Goal: Task Accomplishment & Management: Complete application form

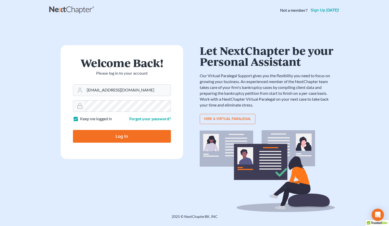
click at [81, 134] on input "Log In" at bounding box center [122, 136] width 98 height 13
type input "Thinking..."
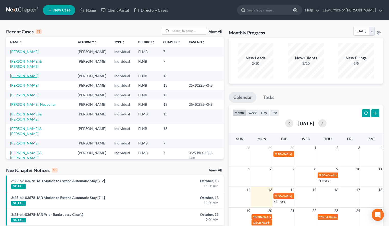
click at [32, 74] on link "[PERSON_NAME]" at bounding box center [24, 76] width 28 height 4
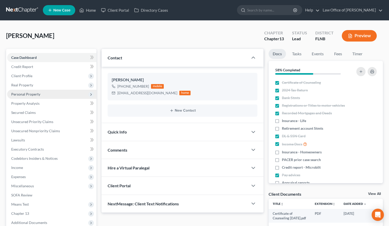
click at [53, 94] on span "Personal Property" at bounding box center [51, 94] width 89 height 9
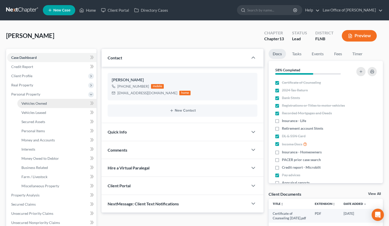
click at [53, 103] on link "Vehicles Owned" at bounding box center [56, 103] width 79 height 9
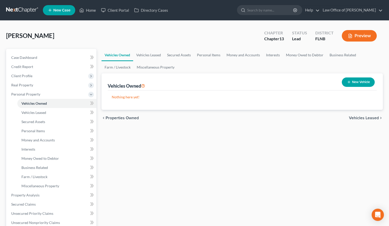
click at [257, 160] on div "Vehicles Owned Vehicles Leased Secured Assets Personal Items Money and Accounts…" at bounding box center [242, 201] width 287 height 304
click at [363, 78] on button "New Vehicle" at bounding box center [358, 82] width 33 height 9
select select "0"
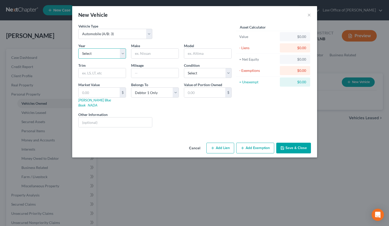
click at [78, 48] on select "Select 2026 2025 2024 2023 2022 2021 2020 2019 2018 2017 2016 2015 2014 2013 20…" at bounding box center [102, 53] width 48 height 10
select select "5"
click option "2021" at bounding box center [0, 0] width 0 height 0
click at [162, 50] on input "text" at bounding box center [154, 54] width 47 height 10
click at [165, 142] on div "Cancel Add Lien Add Lease Add Exemption Save & Close" at bounding box center [194, 149] width 245 height 17
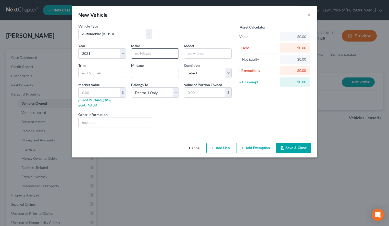
click at [162, 51] on input "text" at bounding box center [154, 54] width 47 height 10
type input "Chevrolet"
type input "Colorado"
click at [184, 68] on select "Select Excellent Very Good Good Fair Poor" at bounding box center [208, 73] width 48 height 10
select select "2"
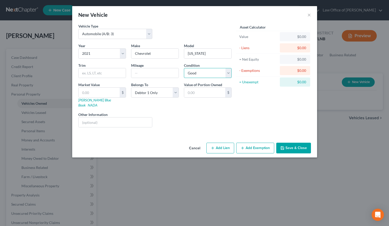
click option "Good" at bounding box center [0, 0] width 0 height 0
click at [150, 73] on input "text" at bounding box center [154, 73] width 47 height 10
click at [264, 94] on div "Asset Calculator Value $0.00 - Liens $0.00 = Net Equity $0.00 - Exemptions $0.0…" at bounding box center [273, 77] width 79 height 108
click at [139, 73] on input "text" at bounding box center [154, 73] width 47 height 10
type input "89,000"
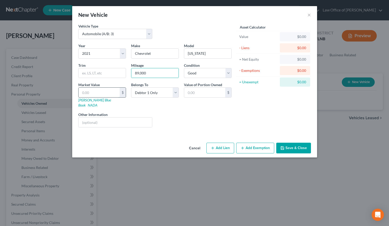
click at [104, 91] on input "text" at bounding box center [99, 93] width 41 height 10
click at [229, 120] on div "Liens Select" at bounding box center [194, 120] width 79 height 16
click at [88, 98] on div "$" at bounding box center [102, 93] width 48 height 10
click at [88, 95] on input "text" at bounding box center [99, 93] width 41 height 10
type input "1"
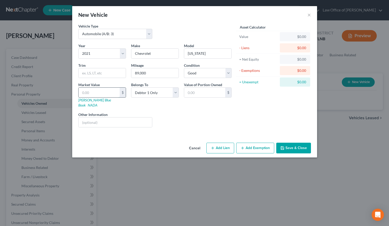
type input "1.00"
type input "17"
type input "17.00"
type input "174"
type input "174.00"
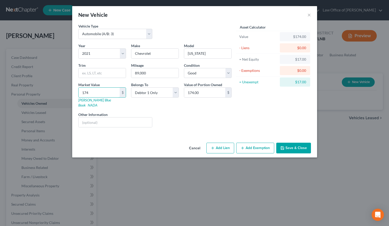
type input "1742"
type input "1,742.00"
type input "1,7425"
type input "17,425.00"
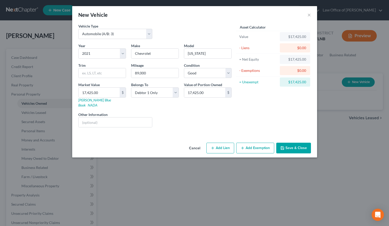
click at [279, 111] on div "Asset Calculator Value $17,425.00 - Liens $0.00 = Net Equity $17,425.00 - Exemp…" at bounding box center [273, 77] width 79 height 108
click at [217, 143] on button "Add Lien" at bounding box center [220, 148] width 28 height 11
select select "0"
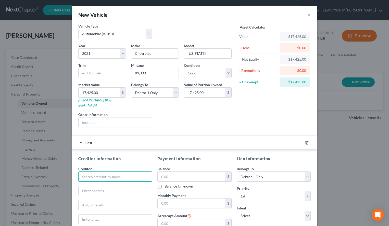
click at [103, 175] on input "text" at bounding box center [115, 177] width 74 height 10
paste input "Vystar CU"
drag, startPoint x: 93, startPoint y: 171, endPoint x: 98, endPoint y: 171, distance: 4.4
click at [98, 172] on input "Vystar CU" at bounding box center [115, 177] width 74 height 10
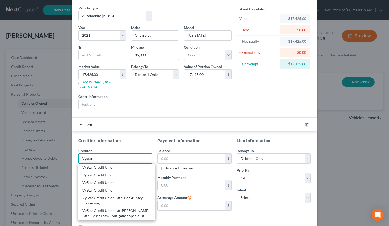
scroll to position [26, 0]
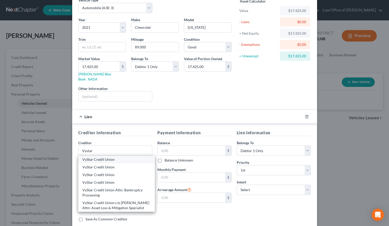
click at [98, 157] on div "VyStar Credit Union" at bounding box center [116, 159] width 69 height 5
type input "VyStar Credit Union"
type input "PO Box 31112"
type input "Tampa"
select select "9"
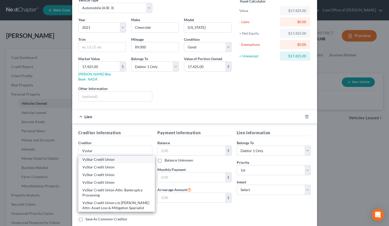
type input "33631-3112"
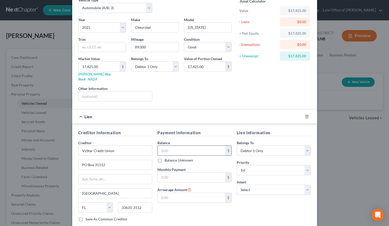
click at [189, 146] on input "text" at bounding box center [192, 151] width 68 height 10
click at [239, 89] on div "Asset Calculator Value $17,425.00 - Liens $0.00 = Net Equity $17,425.00 - Exemp…" at bounding box center [273, 51] width 79 height 108
click at [212, 146] on input "text" at bounding box center [192, 151] width 68 height 10
click at [219, 147] on input "text" at bounding box center [192, 151] width 68 height 10
type input "13,661.87"
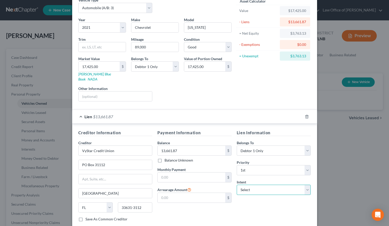
click at [237, 185] on select "Select Surrender Redeem Reaffirm Avoid Other" at bounding box center [274, 190] width 74 height 10
select select "2"
click option "Reaffirm" at bounding box center [0, 0] width 0 height 0
click at [196, 174] on input "text" at bounding box center [192, 178] width 68 height 10
click at [226, 95] on div "Liens Select" at bounding box center [194, 94] width 79 height 16
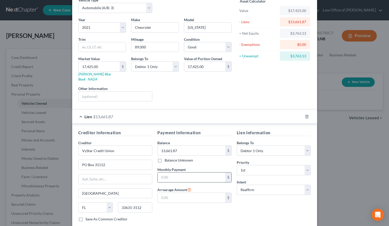
click at [208, 174] on input "text" at bounding box center [192, 178] width 68 height 10
click at [218, 173] on input "text" at bounding box center [192, 178] width 68 height 10
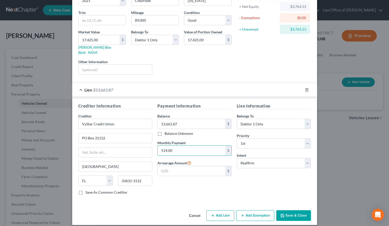
type input "514.00"
click at [292, 211] on button "Save & Close" at bounding box center [293, 215] width 35 height 11
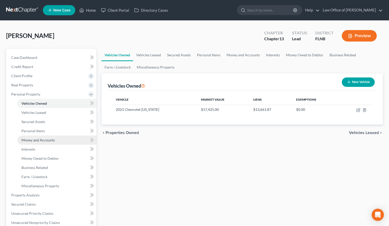
click at [53, 136] on link "Money and Accounts" at bounding box center [56, 140] width 79 height 9
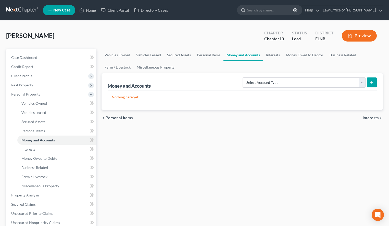
click at [283, 169] on div "Vehicles Owned Vehicles Leased Secured Assets Personal Items Money and Accounts…" at bounding box center [242, 201] width 287 height 304
click at [287, 140] on div "Vehicles Owned Vehicles Leased Secured Assets Personal Items Money and Accounts…" at bounding box center [242, 201] width 287 height 304
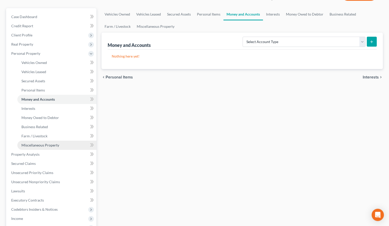
scroll to position [78, 0]
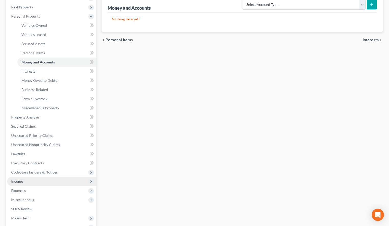
click at [36, 182] on span "Income" at bounding box center [51, 181] width 89 height 9
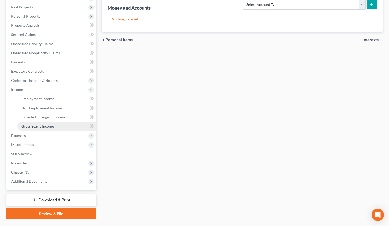
click at [46, 126] on span "Gross Yearly Income" at bounding box center [37, 126] width 32 height 4
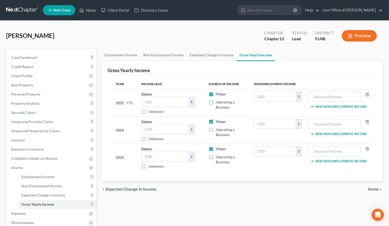
click at [216, 156] on label "Operating a Business" at bounding box center [231, 160] width 30 height 10
click at [218, 156] on input "Operating a Business" at bounding box center [219, 156] width 3 height 3
checkbox input "true"
click at [216, 148] on label "Wages" at bounding box center [221, 148] width 10 height 5
click at [218, 148] on input "Wages" at bounding box center [219, 147] width 3 height 3
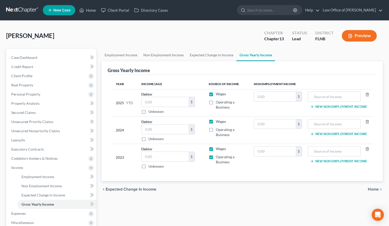
checkbox input "false"
click at [185, 155] on input "text" at bounding box center [165, 157] width 47 height 10
click at [153, 215] on div "Employment Income Non Employment Income Expected Change in Income Gross Yearly …" at bounding box center [242, 173] width 287 height 249
click at [247, 189] on div "chevron_left Expected Change in Income Home chevron_right" at bounding box center [242, 189] width 281 height 16
click at [164, 155] on input "text" at bounding box center [165, 157] width 47 height 10
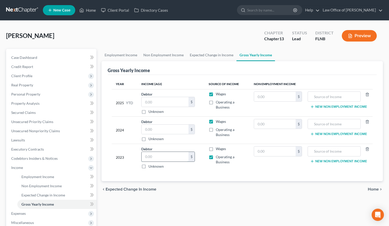
paste input "93702"
type input "93,702.00"
click at [158, 125] on div "$" at bounding box center [168, 130] width 54 height 10
click at [160, 128] on input "text" at bounding box center [165, 130] width 47 height 10
click at [329, 149] on input "text" at bounding box center [334, 152] width 47 height 10
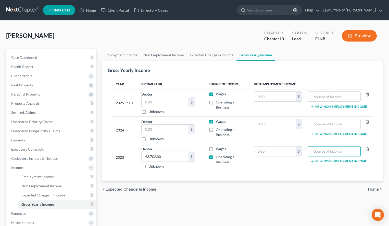
paste input "Makerspaces.com"
type input "Makerspaces.com"
click at [333, 121] on input "text" at bounding box center [334, 124] width 47 height 10
paste input "Makerspaces.com"
type input "Makerspaces.com"
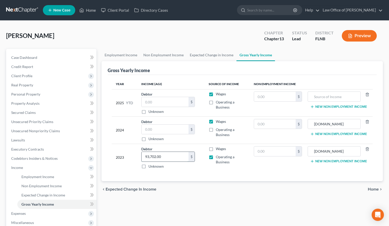
drag, startPoint x: 171, startPoint y: 156, endPoint x: 118, endPoint y: 167, distance: 54.1
click at [142, 162] on input "93,702.00" at bounding box center [165, 157] width 47 height 10
drag, startPoint x: 118, startPoint y: 167, endPoint x: 186, endPoint y: 150, distance: 69.7
click at [186, 150] on tr "2023 Debtor 93,702.00 $ Unknown Balance Undetermined 93,702.00 $ Unknown Wages …" at bounding box center [242, 157] width 261 height 27
click at [173, 156] on input "93,702.00" at bounding box center [165, 157] width 47 height 10
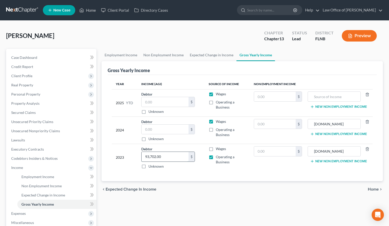
click at [173, 156] on input "93,702.00" at bounding box center [165, 157] width 47 height 10
drag, startPoint x: 172, startPoint y: 156, endPoint x: 138, endPoint y: 155, distance: 34.2
click at [142, 155] on input "93,702.00" at bounding box center [165, 157] width 47 height 10
click at [153, 165] on label "Unknown" at bounding box center [155, 166] width 15 height 5
click at [153, 165] on input "Unknown" at bounding box center [152, 165] width 3 height 3
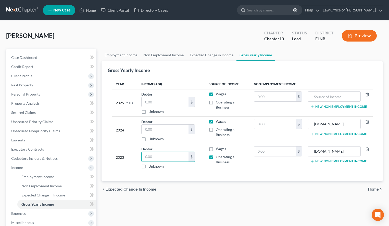
checkbox input "true"
type input "0.00"
click at [282, 148] on input "text" at bounding box center [275, 152] width 42 height 10
paste input "93,702.00"
type input "93,702.00"
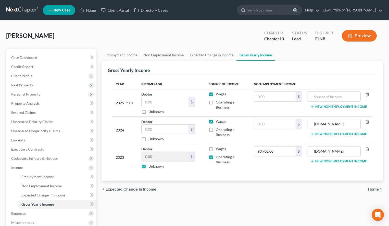
click at [216, 130] on label "Operating a Business" at bounding box center [231, 132] width 30 height 10
click at [218, 130] on input "Operating a Business" at bounding box center [219, 128] width 3 height 3
checkbox input "true"
click at [173, 130] on input "text" at bounding box center [165, 130] width 47 height 10
click at [369, 173] on div "Year Income (AGI) Source of Income Non Employment Income 2025 YTD Debtor $ Unkn…" at bounding box center [242, 128] width 269 height 107
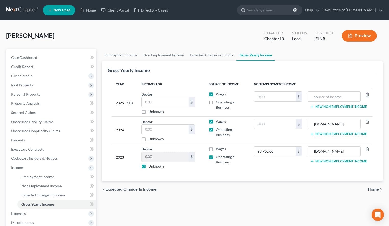
click at [321, 162] on button "New Non Employment Income" at bounding box center [338, 161] width 57 height 4
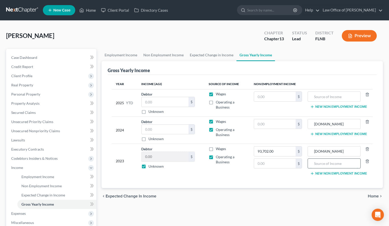
click at [319, 163] on input "text" at bounding box center [334, 164] width 47 height 10
paste input "Rental Income - Gross Income"
type input "Rental Income - Gross Income"
click at [310, 136] on icon "button" at bounding box center [312, 134] width 4 height 4
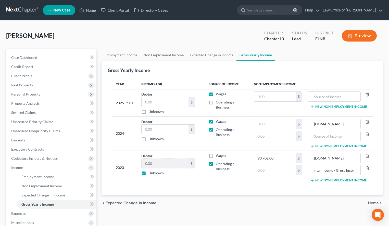
click at [311, 136] on input "text" at bounding box center [334, 136] width 47 height 10
paste input "Rental Income - Gross Income"
type input "Rental Income - Gross Income"
click at [310, 108] on icon "button" at bounding box center [312, 107] width 4 height 4
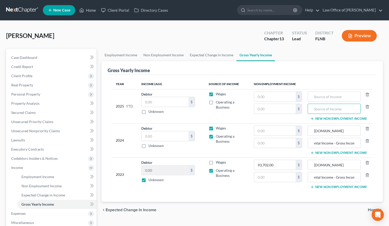
click at [311, 108] on input "text" at bounding box center [334, 109] width 47 height 10
paste input "Rental Income - Gross Income"
type input "Rental Income - Gross Income"
drag, startPoint x: 345, startPoint y: 132, endPoint x: 302, endPoint y: 136, distance: 43.8
click at [311, 136] on input "Makerspaces.com" at bounding box center [334, 131] width 47 height 10
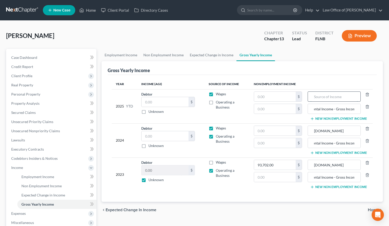
click at [313, 97] on input "text" at bounding box center [334, 97] width 47 height 10
paste input "Makerspaces.com"
type input "Makerspaces.com"
click at [216, 102] on label "Operating a Business" at bounding box center [231, 105] width 30 height 10
click at [218, 102] on input "Operating a Business" at bounding box center [219, 101] width 3 height 3
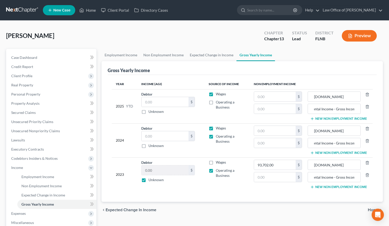
checkbox input "true"
click at [162, 106] on input "text" at bounding box center [165, 102] width 47 height 10
click at [267, 174] on input "text" at bounding box center [275, 177] width 42 height 10
paste input "24300"
type input "24,300.00"
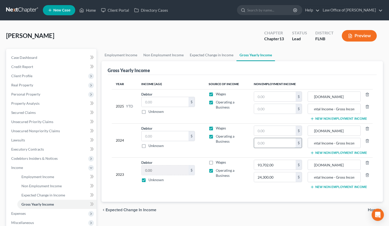
click at [290, 140] on input "text" at bounding box center [275, 143] width 42 height 10
paste input "25436"
type input "25,436.00"
click at [264, 132] on input "text" at bounding box center [275, 131] width 42 height 10
click at [268, 134] on input "text" at bounding box center [275, 131] width 42 height 10
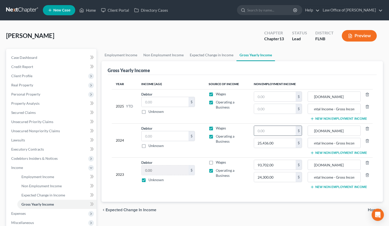
paste input "26097"
type input "26,097.00"
click at [178, 138] on input "text" at bounding box center [165, 136] width 47 height 10
click at [250, 188] on td "93,702.00 $ 24,300.00 $" at bounding box center [278, 175] width 57 height 34
click at [181, 135] on input "text" at bounding box center [165, 136] width 47 height 10
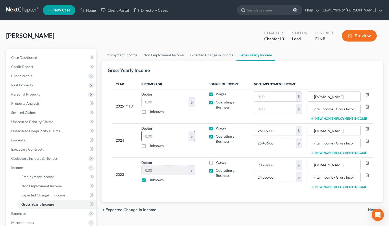
paste input "55298"
type input "55,298.00"
click at [315, 109] on input "Rental Income - Gross Income" at bounding box center [334, 109] width 47 height 10
click at [318, 144] on input "Rental Income - Gross Income" at bounding box center [334, 143] width 47 height 10
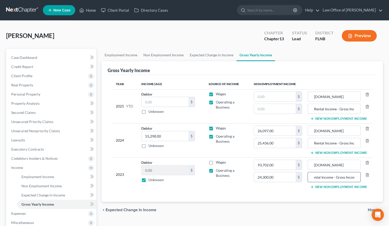
click at [311, 181] on input "Rental Income - Gross Income" at bounding box center [334, 177] width 47 height 10
click at [264, 109] on input "text" at bounding box center [275, 109] width 42 height 10
click at [285, 109] on input "text" at bounding box center [275, 109] width 42 height 10
click at [282, 97] on input "text" at bounding box center [275, 97] width 42 height 10
paste input "6820.51"
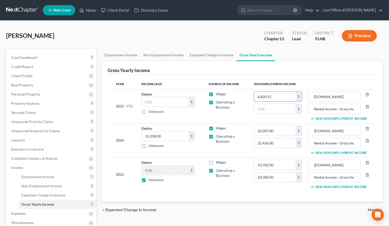
type input "6,820.51"
click at [274, 109] on input "text" at bounding box center [275, 109] width 42 height 10
paste input "20400"
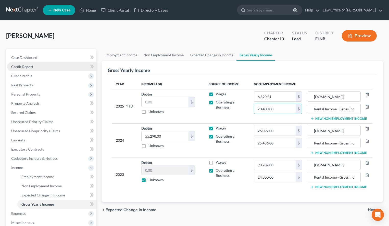
type input "20,400.00"
click at [281, 69] on div "Gross Yearly Income" at bounding box center [242, 68] width 269 height 14
click at [169, 103] on input "text" at bounding box center [165, 102] width 47 height 10
paste input "51164.42"
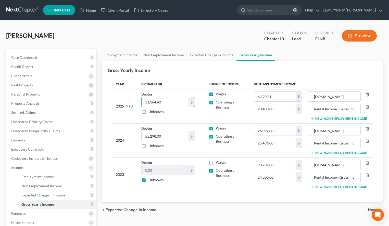
type input "51,164.42"
click at [216, 69] on div "Gross Yearly Income" at bounding box center [242, 68] width 269 height 14
click at [118, 52] on link "Employment Income" at bounding box center [121, 55] width 39 height 12
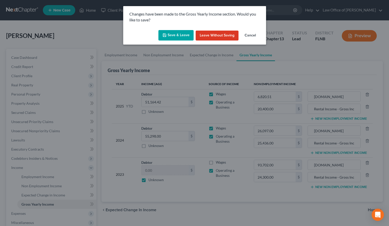
click at [182, 35] on button "Save & Leave" at bounding box center [175, 35] width 35 height 11
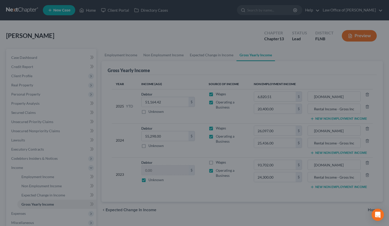
type input "20,400.00"
type input "Rental Income - Gross Income"
type input "24,300.00"
type input "Rental Income - Gross Income"
type input "25,436.00"
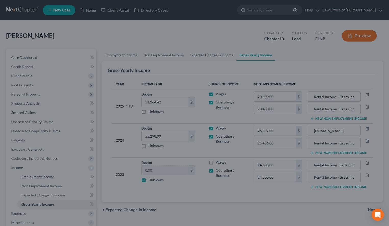
type input "Rental Income - Gross Income"
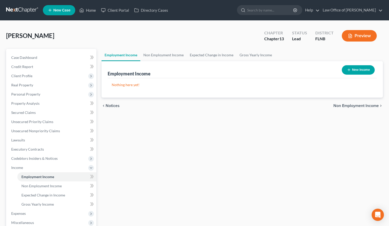
click at [369, 69] on button "New Income" at bounding box center [358, 69] width 33 height 9
select select "0"
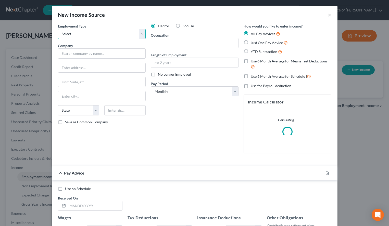
click at [58, 29] on select "Select Full or Part Time Employment Self Employment" at bounding box center [102, 34] width 88 height 10
select select "0"
click option "Full or Part Time Employment" at bounding box center [0, 0] width 0 height 0
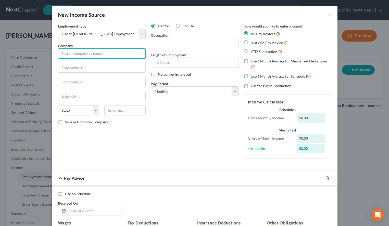
click at [135, 50] on input "text" at bounding box center [102, 53] width 88 height 10
paste input "BirdBrain Technologies"
type input "BirdBrain Technologies"
click at [289, 10] on div "New Income Source ×" at bounding box center [195, 14] width 286 height 17
click at [124, 66] on input "text" at bounding box center [101, 68] width 87 height 10
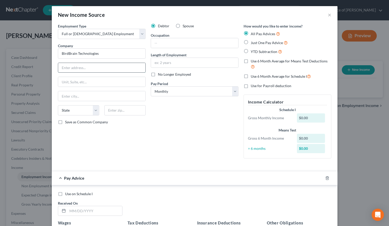
paste input "2709 Mondovi Rd"
type input "2709 Mondovi Road"
click at [124, 108] on input "text" at bounding box center [124, 110] width 41 height 10
type input "54701"
type input "Eau Claire"
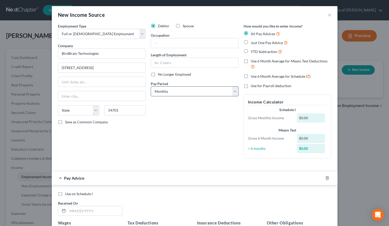
select select "52"
click at [100, 122] on span "Save as Common Company" at bounding box center [86, 122] width 43 height 4
click at [70, 122] on input "Save as Common Company" at bounding box center [68, 121] width 3 height 3
checkbox input "true"
click at [151, 86] on select "Select Monthly Twice Monthly Every Other Week Weekly" at bounding box center [195, 91] width 88 height 10
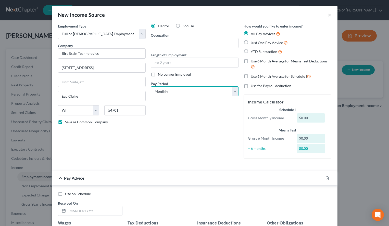
select select "2"
click option "Every Other Week" at bounding box center [0, 0] width 0 height 0
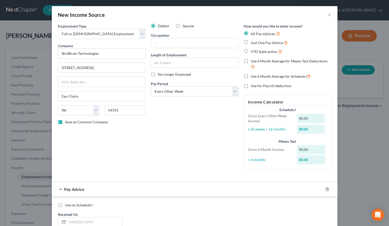
click at [298, 8] on div "New Income Source ×" at bounding box center [195, 14] width 286 height 17
click at [192, 44] on input "text" at bounding box center [194, 43] width 87 height 10
paste input "Marketing"
type input "Marketing"
click at [183, 63] on input "text" at bounding box center [194, 63] width 87 height 10
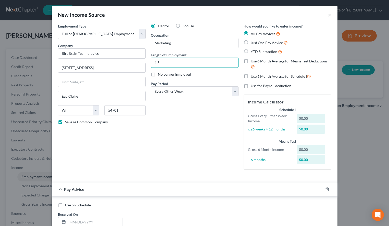
type input "1.5"
click at [168, 141] on div "Debtor Spouse Occupation Marketing Length of Employment 1.5 No Longer Employed …" at bounding box center [194, 98] width 93 height 151
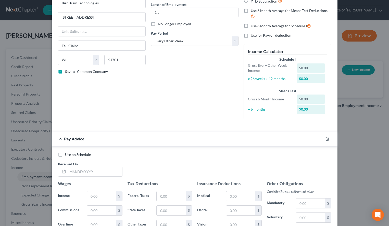
scroll to position [78, 0]
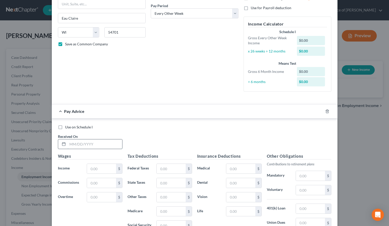
click at [119, 145] on input "text" at bounding box center [95, 145] width 55 height 10
click at [296, 133] on div "Use on Schedule I Received On *" at bounding box center [194, 139] width 279 height 29
click at [119, 146] on input "text" at bounding box center [95, 145] width 55 height 10
type input "03/14/2025"
click at [288, 133] on div "Use on Schedule I Received On * 03/14/2025" at bounding box center [194, 139] width 279 height 29
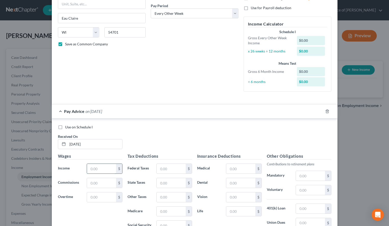
click at [99, 170] on input "text" at bounding box center [101, 169] width 29 height 10
type input "2,511.62"
click at [295, 122] on div "Use on Schedule I Received On * 03/14/2025 Wages Income * 2,511.62 $ Commission…" at bounding box center [195, 195] width 286 height 153
click at [163, 171] on input "text" at bounding box center [171, 169] width 29 height 10
type input "213.58"
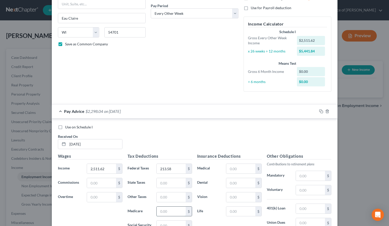
click at [164, 208] on input "text" at bounding box center [171, 212] width 29 height 10
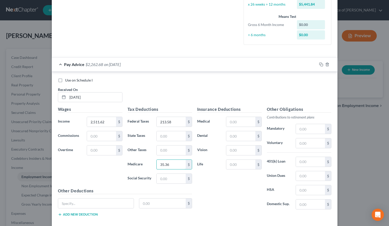
scroll to position [130, 0]
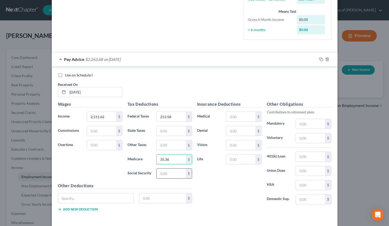
type input "35.36"
click at [168, 172] on input "text" at bounding box center [171, 174] width 29 height 10
type input "151.20"
click at [238, 117] on input "text" at bounding box center [240, 117] width 29 height 10
click at [286, 75] on div "Use on Schedule I" at bounding box center [195, 75] width 274 height 5
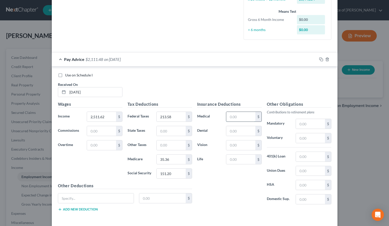
click at [251, 115] on input "text" at bounding box center [240, 117] width 29 height 10
type input "70.10"
click at [80, 210] on button "Add new deduction" at bounding box center [78, 210] width 40 height 4
click at [81, 200] on input "text" at bounding box center [96, 199] width 76 height 10
type input "o"
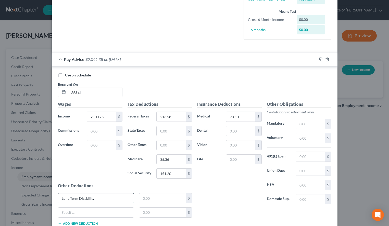
type input "Long Term Disability"
type input "15.10"
drag, startPoint x: 97, startPoint y: 198, endPoint x: 70, endPoint y: 197, distance: 26.8
click at [70, 197] on input "Long Term Disability" at bounding box center [96, 199] width 76 height 10
click at [89, 211] on input "text" at bounding box center [96, 213] width 76 height 10
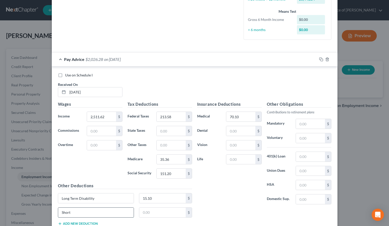
paste input "Term Disability"
type input "Short Term Disability"
type input "20.55"
click at [246, 127] on input "text" at bounding box center [240, 131] width 29 height 10
type input "8.26"
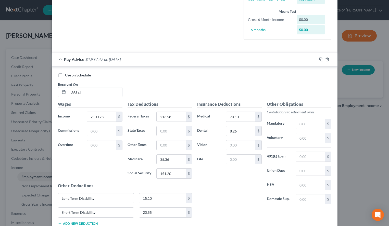
click at [298, 90] on div "Use on Schedule I Received On * 03/14/2025" at bounding box center [194, 87] width 279 height 29
click at [235, 162] on input "text" at bounding box center [240, 160] width 29 height 10
type input "5.47"
click at [282, 79] on div "Use on Schedule I Received On * 03/14/2025" at bounding box center [194, 87] width 279 height 29
click at [301, 101] on div "Use on Schedule I Received On * 03/14/2025" at bounding box center [194, 87] width 279 height 29
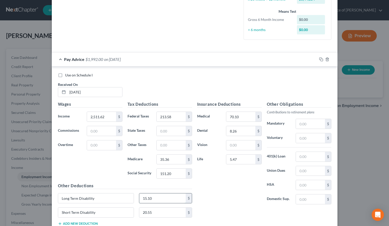
drag, startPoint x: 142, startPoint y: 199, endPoint x: 171, endPoint y: 199, distance: 28.6
click at [171, 199] on input "15.10" at bounding box center [162, 199] width 46 height 10
paste input "Term Disability"
click at [172, 196] on input "0" at bounding box center [162, 199] width 46 height 10
paste input "Term Disability"
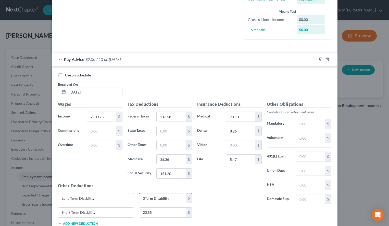
type input "0"
drag, startPoint x: 172, startPoint y: 196, endPoint x: 127, endPoint y: 201, distance: 45.0
click at [139, 201] on input "0" at bounding box center [162, 199] width 46 height 10
type input "15."
click at [287, 66] on div "Pay Advice $1,992.10 on 03/14/2025" at bounding box center [184, 60] width 265 height 14
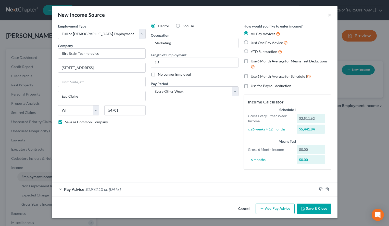
scroll to position [0, 0]
click at [170, 193] on div "Pay Advice $1,992.10 on 03/14/2025" at bounding box center [184, 190] width 265 height 14
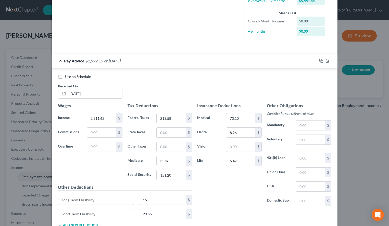
scroll to position [130, 0]
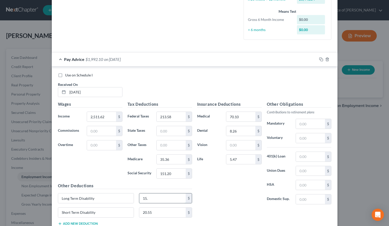
click at [158, 200] on input "15." at bounding box center [162, 199] width 46 height 10
click at [241, 160] on input "5.47" at bounding box center [240, 160] width 29 height 10
click at [157, 200] on input "15." at bounding box center [162, 199] width 46 height 10
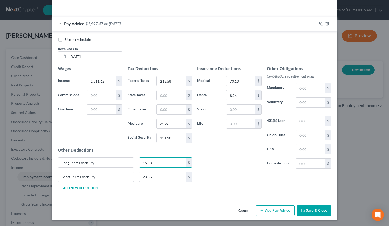
type input "15.10"
click at [273, 208] on button "Add Pay Advice" at bounding box center [275, 211] width 39 height 11
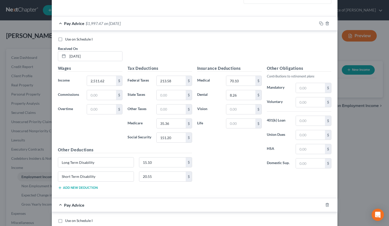
click at [293, 46] on div "Use on Schedule I Received On * 03/14/2025" at bounding box center [194, 51] width 279 height 29
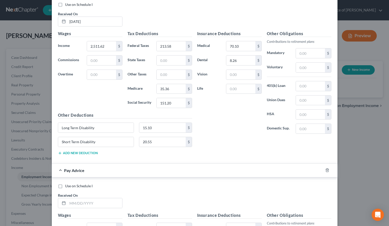
scroll to position [218, 0]
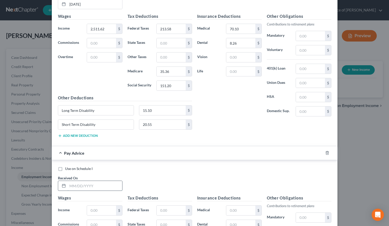
click at [116, 186] on input "text" at bounding box center [95, 186] width 55 height 10
type input "03/28/2025"
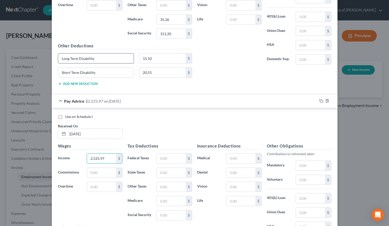
type input "2,525.97"
drag, startPoint x: 114, startPoint y: 60, endPoint x: 61, endPoint y: 59, distance: 52.6
click at [61, 59] on input "Long Term Disability" at bounding box center [96, 59] width 76 height 10
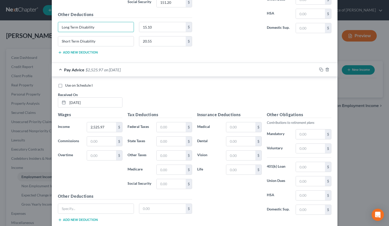
scroll to position [322, 0]
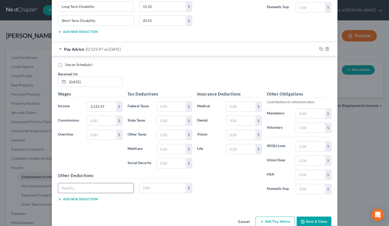
click at [94, 191] on input "text" at bounding box center [96, 188] width 76 height 10
paste input "Long Term Disability"
type input "Long Term Disability"
click at [92, 200] on button "Add new deduction" at bounding box center [78, 199] width 40 height 4
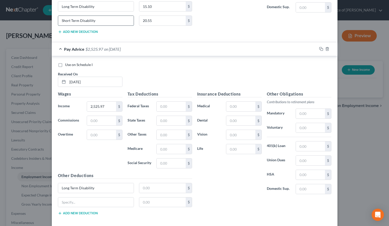
drag, startPoint x: 109, startPoint y: 22, endPoint x: 51, endPoint y: 22, distance: 58.2
click at [58, 22] on input "Short Term Disability" at bounding box center [96, 21] width 76 height 10
click at [115, 204] on input "text" at bounding box center [96, 203] width 76 height 10
paste input "Short Term Disability"
type input "Short Term Disability"
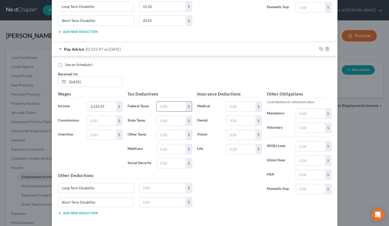
click at [161, 103] on input "text" at bounding box center [171, 107] width 29 height 10
click at [284, 200] on div "Insurance Deductions Medical $ Dental $ Vision $ Life $ Other Obligations Contr…" at bounding box center [264, 155] width 139 height 129
click at [165, 104] on input "text" at bounding box center [171, 107] width 29 height 10
type input "215.94"
click at [172, 147] on input "text" at bounding box center [171, 149] width 29 height 10
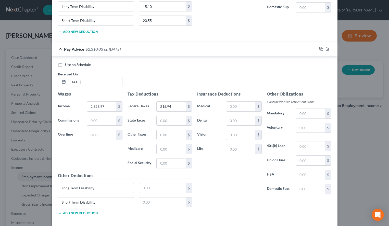
click at [315, 200] on div "Insurance Deductions Medical $ Dental $ Vision $ Life $ Other Obligations Contr…" at bounding box center [264, 155] width 139 height 129
click at [172, 149] on input "text" at bounding box center [171, 149] width 29 height 10
type input "35.57"
click at [163, 165] on input "text" at bounding box center [171, 164] width 29 height 10
click at [291, 71] on div "Use on Schedule I Received On * 03/28/2025" at bounding box center [194, 76] width 279 height 29
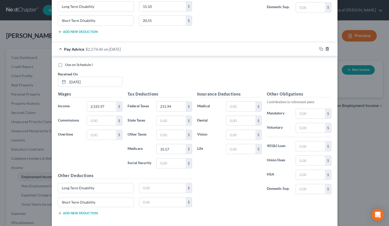
click at [328, 51] on icon "button" at bounding box center [327, 48] width 2 height 3
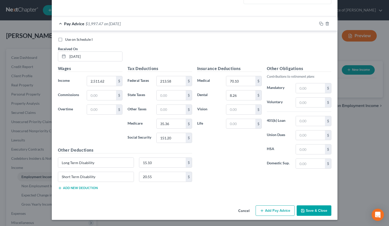
scroll to position [166, 0]
click at [269, 210] on button "Add Pay Advice" at bounding box center [275, 211] width 39 height 11
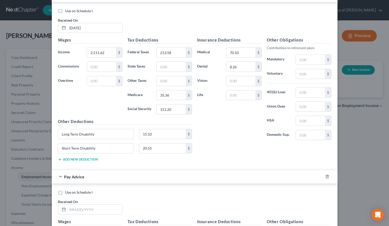
scroll to position [218, 0]
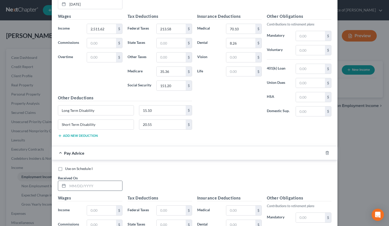
click at [106, 186] on input "text" at bounding box center [95, 186] width 55 height 10
type input "03/28/2025"
type input "2,525."
click at [288, 129] on div "Insurance Deductions Medical 70.10 $ Dental 8.26 $ Vision $ Life $ Other Obliga…" at bounding box center [264, 77] width 139 height 129
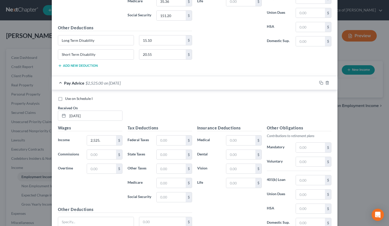
scroll to position [296, 0]
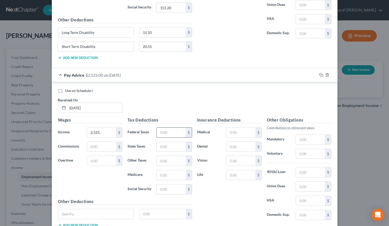
click at [164, 133] on input "text" at bounding box center [171, 133] width 29 height 10
type input "215.94"
drag, startPoint x: 193, startPoint y: 110, endPoint x: 190, endPoint y: 114, distance: 4.9
click at [193, 110] on div "Use on Schedule I Received On * 03/28/2025" at bounding box center [194, 102] width 279 height 29
click at [182, 133] on input "215.94" at bounding box center [171, 133] width 29 height 10
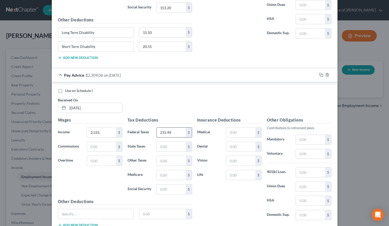
click at [182, 133] on input "215.94" at bounding box center [171, 133] width 29 height 10
type input "35.57"
type input "152.09"
click at [229, 135] on input "text" at bounding box center [240, 133] width 29 height 10
type input "70.10"
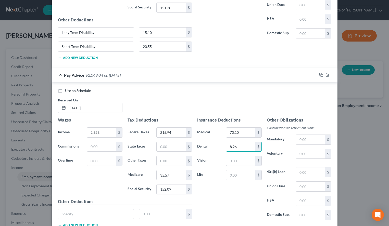
type input "8.26"
click at [287, 95] on div "Use on Schedule I Received On * 03/28/2025" at bounding box center [194, 102] width 279 height 29
click at [288, 104] on div "Use on Schedule I Received On * 03/28/2025" at bounding box center [194, 102] width 279 height 29
drag, startPoint x: 240, startPoint y: 148, endPoint x: 261, endPoint y: 145, distance: 20.9
click at [255, 145] on input "8.26" at bounding box center [240, 147] width 29 height 10
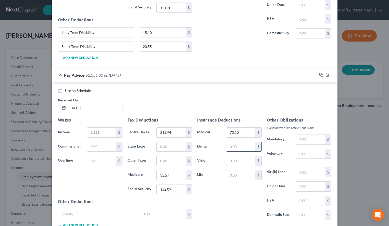
paste input "8.26"
type input "8.26"
click at [283, 105] on div "Use on Schedule I Received On * 03/28/2025" at bounding box center [194, 102] width 279 height 29
click at [288, 119] on h5 "Other Obligations" at bounding box center [299, 120] width 65 height 6
click at [302, 107] on div "Use on Schedule I Received On * 03/28/2025" at bounding box center [194, 102] width 279 height 29
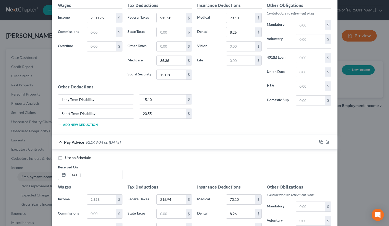
scroll to position [192, 0]
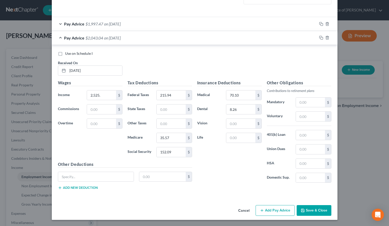
scroll to position [166, 0]
click at [276, 207] on button "Add Pay Advice" at bounding box center [275, 210] width 39 height 11
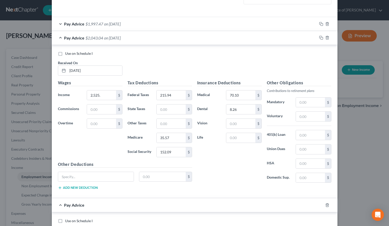
drag, startPoint x: 274, startPoint y: 56, endPoint x: 247, endPoint y: 77, distance: 33.6
click at [274, 56] on div "Use on Schedule I Received On * 03/28/2025" at bounding box center [194, 65] width 279 height 29
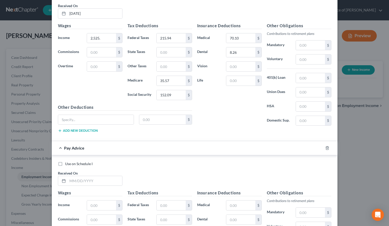
scroll to position [244, 0]
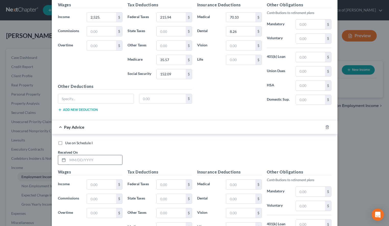
click at [114, 161] on input "text" at bounding box center [95, 160] width 55 height 10
type input "04/11/2025"
click at [282, 150] on div "Use on Schedule I Received On * 04/11/2025" at bounding box center [194, 155] width 279 height 29
click at [113, 184] on input "text" at bounding box center [101, 185] width 29 height 10
type input "2,841.51"
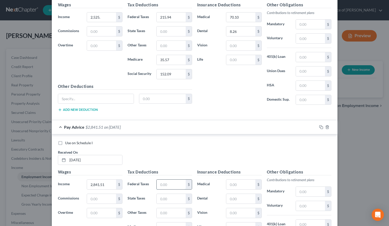
click at [178, 182] on input "text" at bounding box center [171, 185] width 29 height 10
type input "285.36"
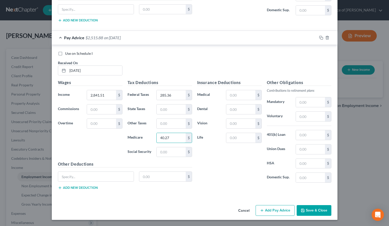
type input "40.27"
type input "172.18"
click at [231, 91] on input "text" at bounding box center [240, 95] width 29 height 10
click at [76, 191] on div "Other Deductions $ Add new deduction" at bounding box center [124, 177] width 139 height 33
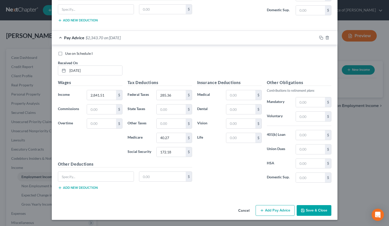
click at [76, 189] on button "Add new deduction" at bounding box center [78, 188] width 40 height 4
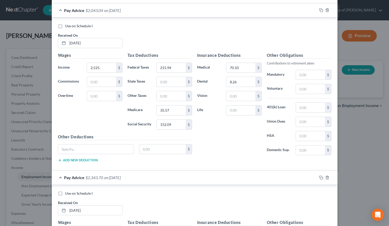
scroll to position [177, 0]
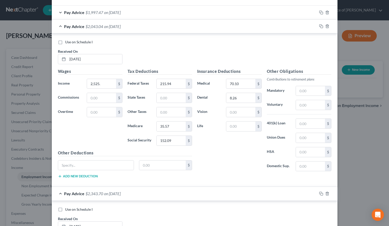
click at [133, 15] on div "Pay Advice $1,997.47 on 03/14/2025" at bounding box center [184, 13] width 265 height 14
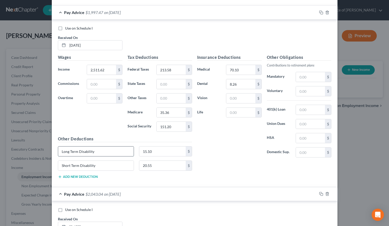
drag, startPoint x: 104, startPoint y: 152, endPoint x: 54, endPoint y: 151, distance: 50.0
click at [58, 151] on input "Long Term Disability" at bounding box center [96, 152] width 76 height 10
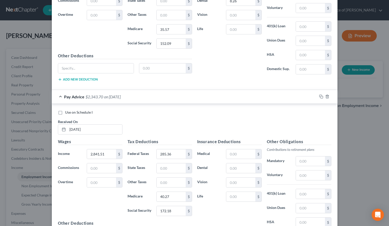
scroll to position [463, 0]
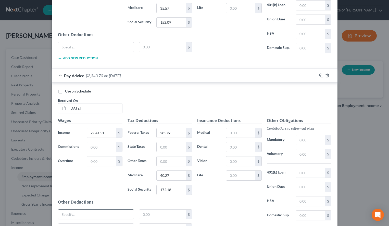
click at [91, 214] on input "text" at bounding box center [96, 215] width 76 height 10
paste input "Long Term Disability"
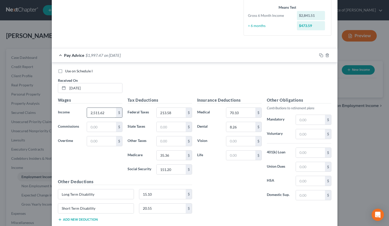
scroll to position [151, 0]
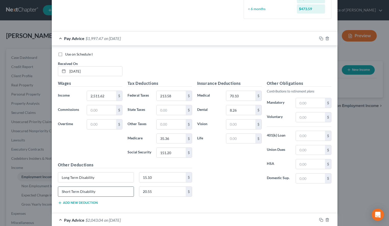
type input "Long Term Disability"
drag, startPoint x: 118, startPoint y: 191, endPoint x: 40, endPoint y: 199, distance: 79.0
click at [58, 197] on input "Short Term Disability" at bounding box center [96, 192] width 76 height 10
click at [155, 43] on div "Pay Advice $1,997.47 on 03/14/2025" at bounding box center [184, 39] width 265 height 14
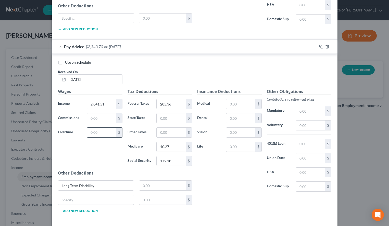
scroll to position [348, 0]
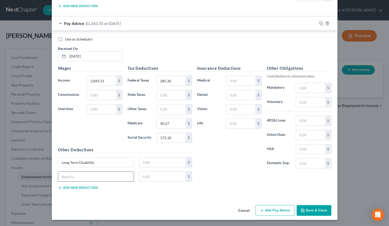
click at [94, 177] on input "text" at bounding box center [96, 177] width 76 height 10
paste input "Short Term Disability"
type input "Short Term Disability"
click at [234, 81] on input "text" at bounding box center [240, 81] width 29 height 10
type input "70.10"
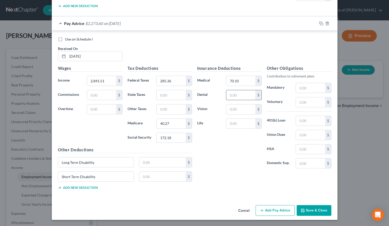
click at [254, 94] on input "text" at bounding box center [240, 95] width 29 height 10
type input "8.26"
click at [165, 158] on input "text" at bounding box center [162, 163] width 46 height 10
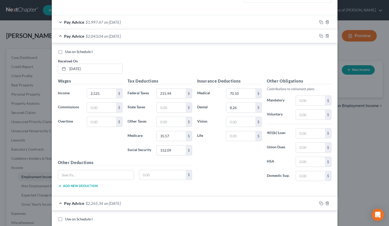
scroll to position [165, 0]
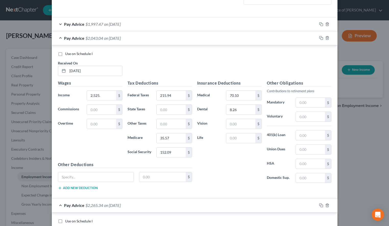
click at [164, 41] on div "Pay Advice $2,043.04 on 03/28/2025" at bounding box center [184, 38] width 265 height 14
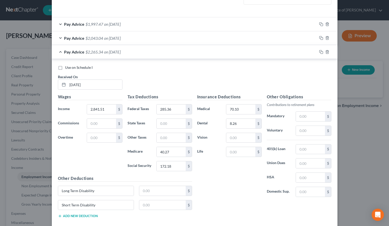
scroll to position [194, 0]
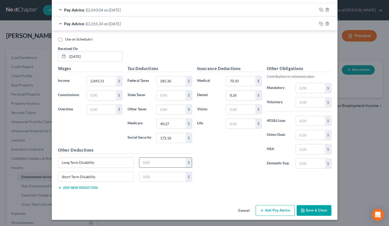
click at [152, 162] on input "text" at bounding box center [162, 163] width 46 height 10
type input "15.22"
type input "20.72"
click at [279, 208] on button "Add Pay Advice" at bounding box center [275, 210] width 39 height 11
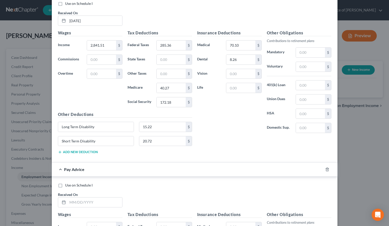
scroll to position [246, 0]
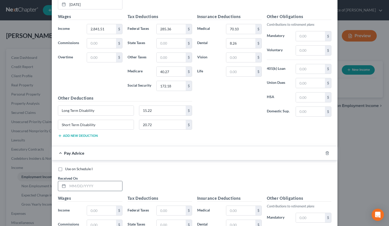
click at [98, 185] on input "text" at bounding box center [95, 186] width 55 height 10
click at [279, 124] on div "Insurance Deductions Medical 70.10 $ Dental 8.26 $ Vision $ Life $ Other Obliga…" at bounding box center [264, 78] width 139 height 129
click at [90, 183] on input "text" at bounding box center [95, 186] width 55 height 10
type input "04/25/2025"
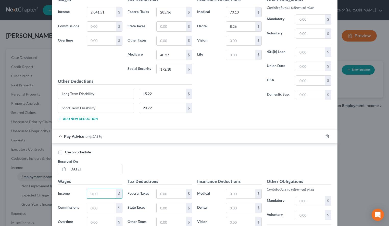
scroll to position [272, 0]
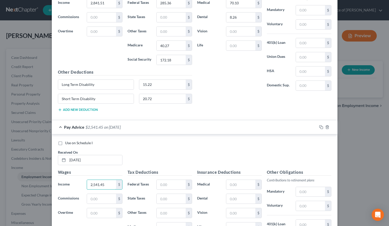
type input "2,541.45"
click at [275, 137] on div "Use on Schedule I Received On * 04/25/2025 Wages Income * 2,541.45 $ Commission…" at bounding box center [195, 210] width 286 height 153
click at [167, 187] on input "text" at bounding box center [171, 185] width 29 height 10
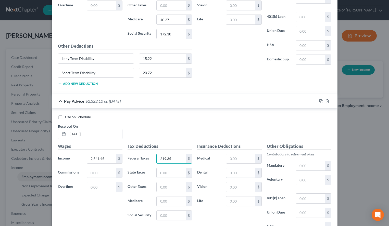
type input "219.35"
type input "35.91"
type input "153.57"
click at [235, 159] on input "text" at bounding box center [240, 159] width 29 height 10
type input "70.10"
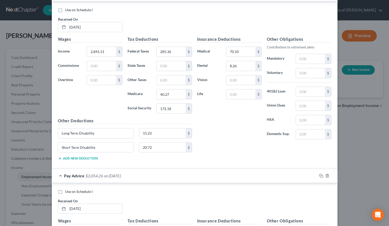
scroll to position [220, 0]
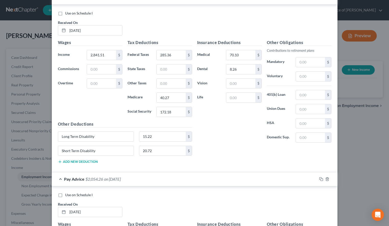
type input "8.26"
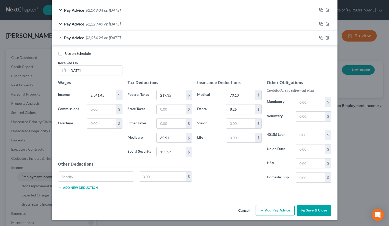
scroll to position [193, 0]
click at [263, 212] on icon "button" at bounding box center [262, 211] width 4 height 4
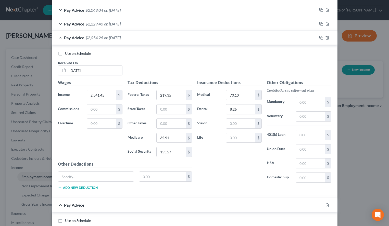
click at [287, 55] on div "Use on Schedule I" at bounding box center [195, 53] width 274 height 5
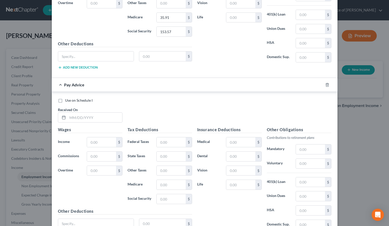
scroll to position [324, 0]
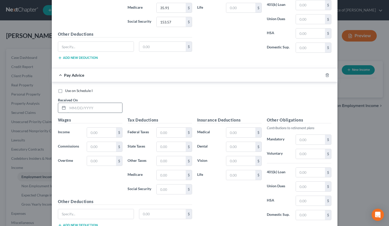
click at [94, 105] on input "text" at bounding box center [95, 108] width 55 height 10
type input "05/09/2025"
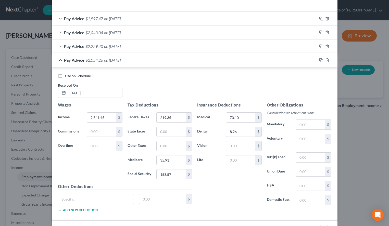
scroll to position [167, 0]
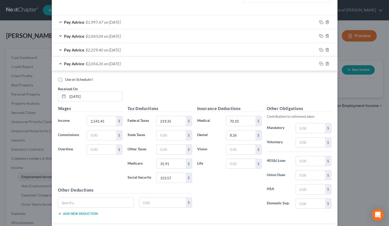
type input "2,496.44"
click at [205, 71] on div "Use on Schedule I Received On * 04/25/2025 Wages Income * 2,541.45 $ Commission…" at bounding box center [195, 148] width 286 height 154
click at [185, 63] on div "Pay Advice $2,054.26 on 04/25/2025" at bounding box center [184, 64] width 265 height 14
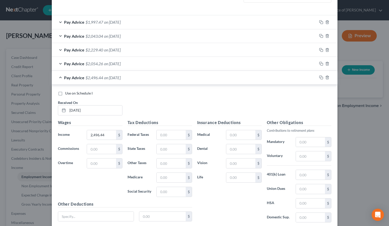
click at [177, 55] on div "Pay Advice $2,229.40 on 04/11/2025" at bounding box center [184, 50] width 265 height 14
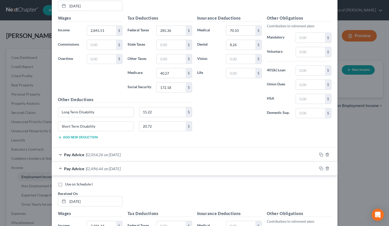
scroll to position [245, 0]
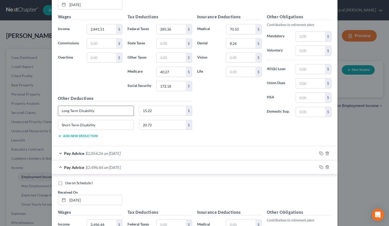
drag, startPoint x: 107, startPoint y: 107, endPoint x: 33, endPoint y: 111, distance: 74.3
click at [58, 111] on input "Long Term Disability" at bounding box center [96, 111] width 76 height 10
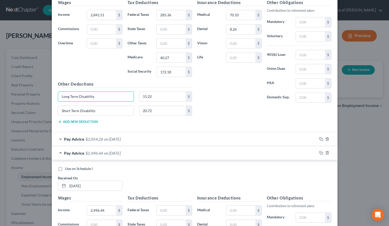
scroll to position [350, 0]
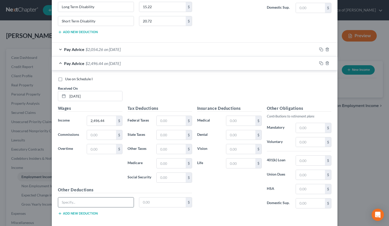
click at [85, 205] on input "text" at bounding box center [96, 203] width 76 height 10
paste input "Long Term Disability"
type input "Long Term Disability"
click at [82, 216] on button "Add new deduction" at bounding box center [78, 214] width 40 height 4
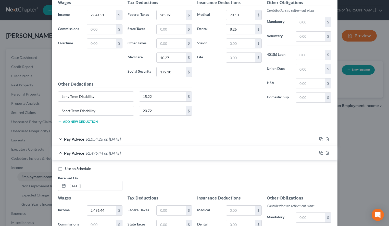
scroll to position [245, 0]
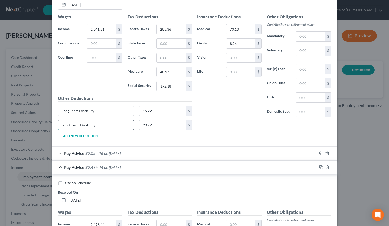
drag, startPoint x: 116, startPoint y: 123, endPoint x: 41, endPoint y: 125, distance: 75.0
click at [58, 125] on input "Short Term Disability" at bounding box center [96, 125] width 76 height 10
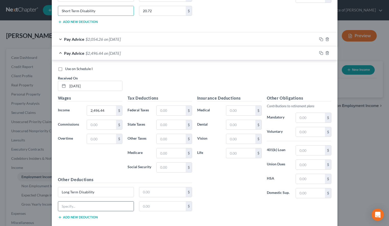
scroll to position [376, 0]
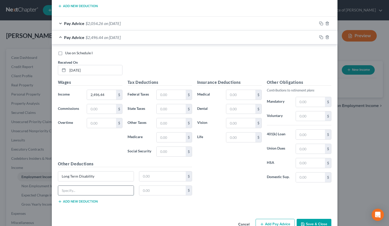
click at [106, 191] on input "text" at bounding box center [96, 191] width 76 height 10
paste input "Short Term Disability"
type input "Short Term Disability"
click at [164, 95] on input "text" at bounding box center [171, 95] width 29 height 10
click at [292, 76] on div "Use on Schedule I Received On * 05/09/2025" at bounding box center [194, 65] width 279 height 29
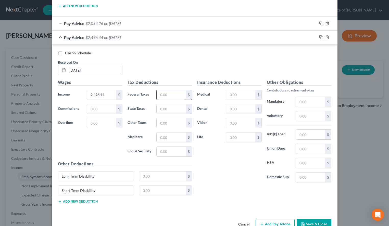
click at [168, 97] on input "text" at bounding box center [171, 95] width 29 height 10
type input "211.76"
type input "35.27"
type input "150.78"
click at [239, 94] on input "text" at bounding box center [240, 95] width 29 height 10
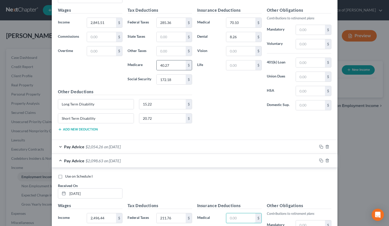
scroll to position [219, 0]
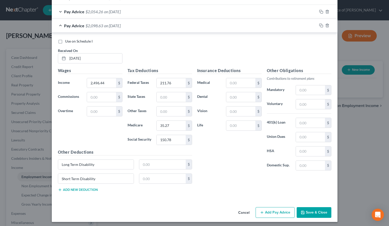
click at [289, 177] on div "Insurance Deductions Medical $ Dental $ Vision $ Life $ Other Obligations Contr…" at bounding box center [264, 132] width 139 height 129
click at [234, 84] on input "text" at bounding box center [240, 83] width 29 height 10
type input "70.10"
type input "8.26"
click at [160, 167] on input "text" at bounding box center [162, 165] width 46 height 10
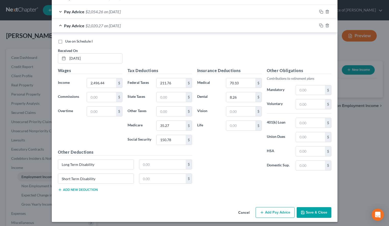
click at [283, 64] on div "Use on Schedule I Received On * 05/09/2025" at bounding box center [194, 53] width 279 height 29
click at [180, 164] on input "text" at bounding box center [162, 165] width 46 height 10
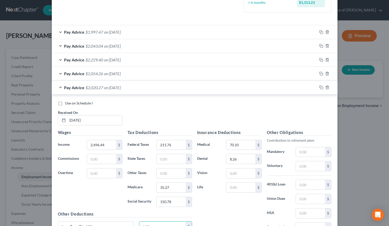
scroll to position [141, 0]
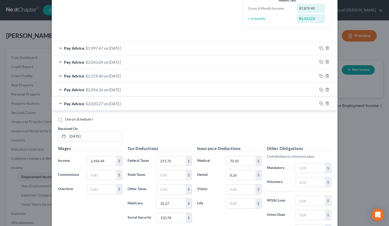
click at [154, 75] on div "Pay Advice $2,229.40 on 04/11/2025" at bounding box center [184, 76] width 265 height 14
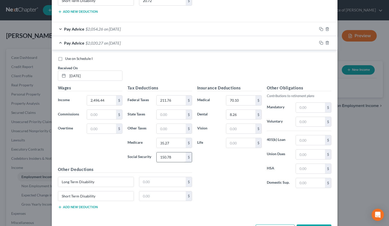
scroll to position [376, 0]
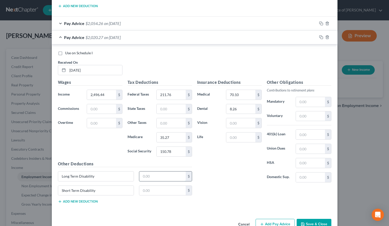
click at [165, 179] on input "text" at bounding box center [162, 177] width 46 height 10
type input "15.22"
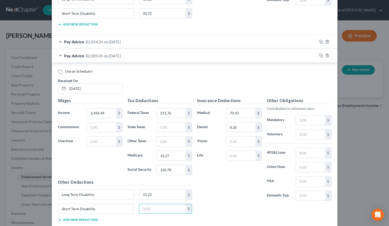
scroll to position [350, 0]
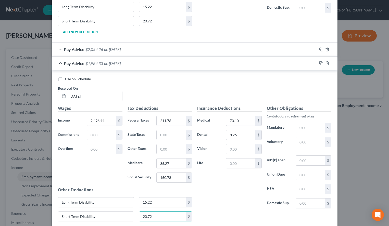
type input "20.72"
click at [276, 83] on div "Use on Schedule I Received On * 05/09/2025" at bounding box center [194, 91] width 279 height 29
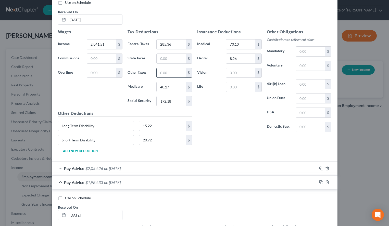
scroll to position [219, 0]
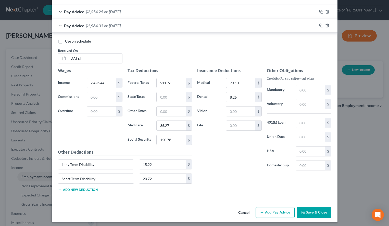
click at [267, 217] on button "Add Pay Advice" at bounding box center [275, 212] width 39 height 11
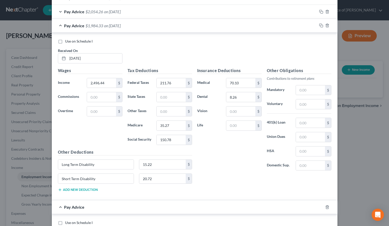
click at [277, 182] on div "Insurance Deductions Medical 70.10 $ Dental 8.26 $ Vision $ Life $ Other Obliga…" at bounding box center [264, 132] width 139 height 129
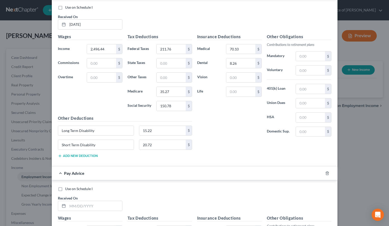
scroll to position [271, 0]
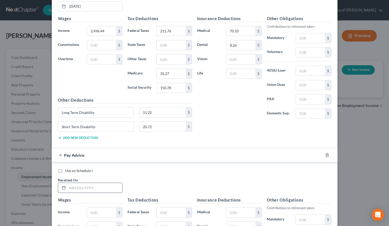
click at [104, 185] on input "text" at bounding box center [95, 188] width 55 height 10
type input "05/23/2025"
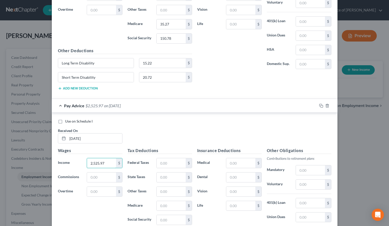
scroll to position [324, 0]
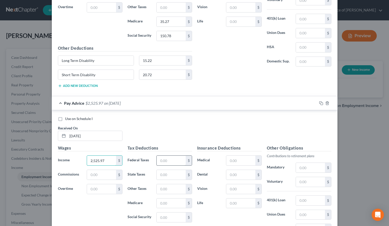
type input "2,525.97"
click at [169, 158] on input "text" at bounding box center [171, 161] width 29 height 10
type input "215.94"
click at [171, 206] on input "text" at bounding box center [171, 204] width 29 height 10
type input "35.69"
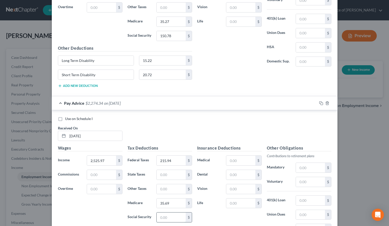
click at [169, 220] on input "text" at bounding box center [171, 218] width 29 height 10
type input "152.61"
click at [240, 160] on input "text" at bounding box center [240, 161] width 29 height 10
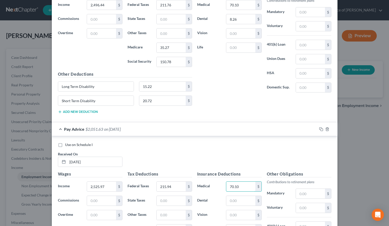
type input "70.10"
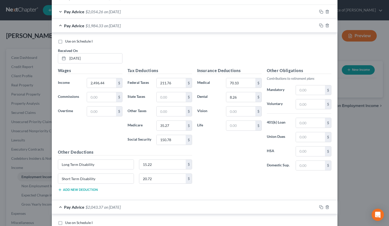
type input "8.26"
click at [171, 29] on div "Pay Advice $1,984.33 on 05/09/2025" at bounding box center [184, 26] width 265 height 14
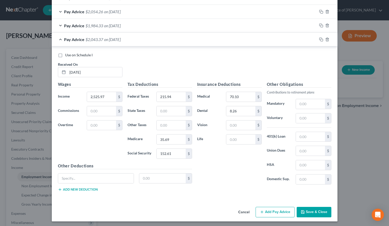
click at [297, 196] on div "Use on Schedule I Received On * 05/23/2025 Wages Income * 2,525.97 $ Commission…" at bounding box center [195, 122] width 286 height 153
click at [295, 56] on div "Use on Schedule I" at bounding box center [195, 55] width 274 height 5
click at [271, 215] on button "Add Pay Advice" at bounding box center [275, 212] width 39 height 11
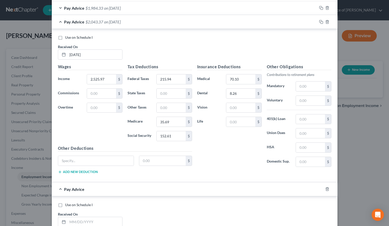
scroll to position [245, 0]
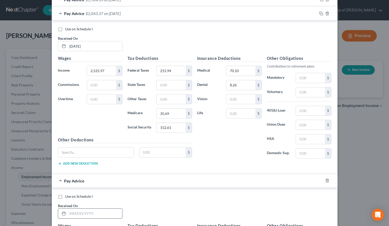
click at [109, 215] on input "text" at bounding box center [95, 214] width 55 height 10
type input "06/06/2025"
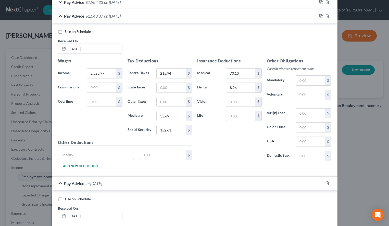
scroll to position [241, 0]
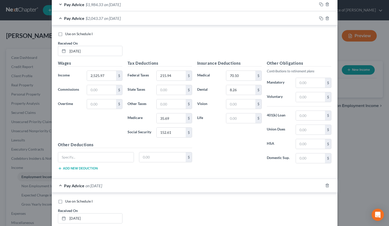
click at [175, 22] on div "Pay Advice $2,043.37 on 05/23/2025" at bounding box center [184, 18] width 265 height 14
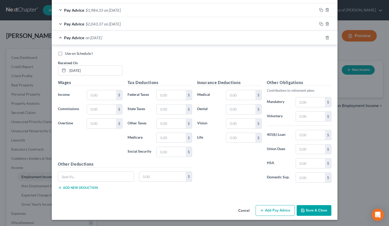
scroll to position [235, 0]
click at [167, 13] on div "Pay Advice $1,984.33 on 05/09/2025" at bounding box center [184, 10] width 265 height 14
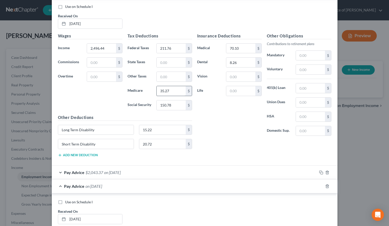
scroll to position [261, 0]
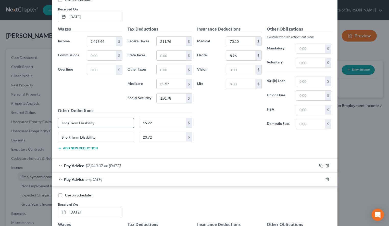
drag, startPoint x: 117, startPoint y: 120, endPoint x: 39, endPoint y: 125, distance: 78.5
click at [58, 125] on input "Long Term Disability" at bounding box center [96, 123] width 76 height 10
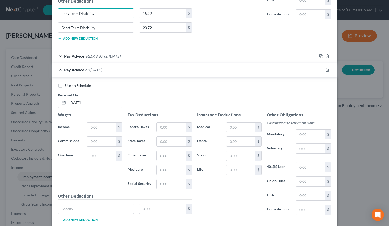
scroll to position [403, 0]
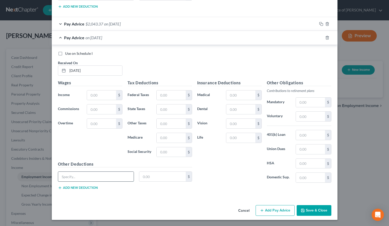
click at [113, 177] on input "text" at bounding box center [96, 177] width 76 height 10
paste input "Long Term Disability"
type input "Long Term Disability"
click at [103, 95] on input "text" at bounding box center [101, 96] width 29 height 10
type input "2,474.77"
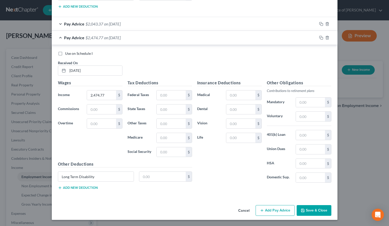
click at [86, 190] on button "Add new deduction" at bounding box center [78, 188] width 40 height 4
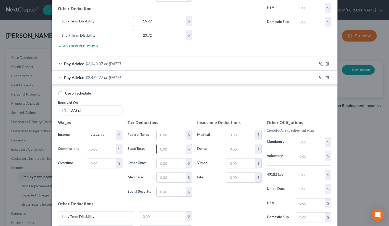
scroll to position [299, 0]
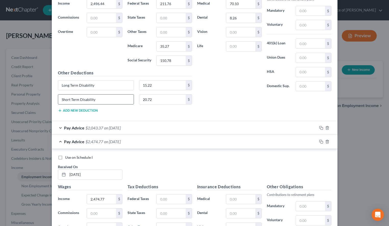
drag, startPoint x: 108, startPoint y: 98, endPoint x: 39, endPoint y: 105, distance: 69.7
click at [58, 104] on input "Short Term Disability" at bounding box center [96, 100] width 76 height 10
click at [152, 108] on div "Short Term Disability 20.72 $" at bounding box center [124, 101] width 139 height 14
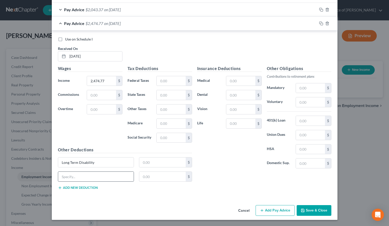
click at [107, 182] on div at bounding box center [96, 177] width 76 height 10
click at [107, 177] on input "text" at bounding box center [96, 177] width 76 height 10
paste input "Short Term Disability"
type input "Short Term Disability"
click at [165, 84] on input "text" at bounding box center [171, 81] width 29 height 10
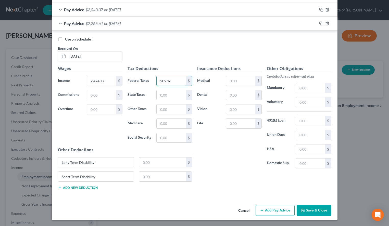
type input "209.16"
type input "34.95"
type input "149.43"
click at [250, 79] on input "text" at bounding box center [240, 81] width 29 height 10
type input "70.10"
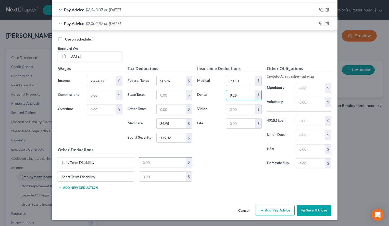
type input "8.26"
click at [165, 165] on input "text" at bounding box center [162, 163] width 46 height 10
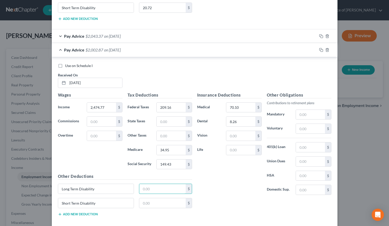
scroll to position [391, 0]
type input "15.22"
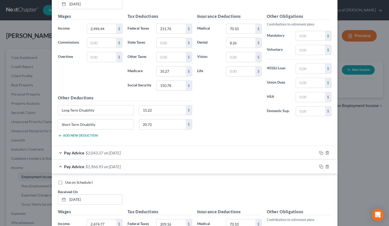
scroll to position [235, 0]
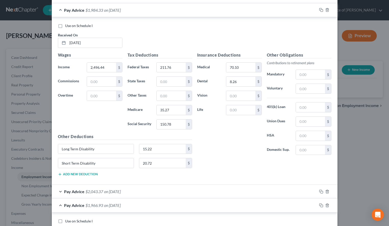
type input "20.72"
click at [183, 14] on div "Pay Advice $1,984.33 on 05/09/2025" at bounding box center [184, 10] width 265 height 14
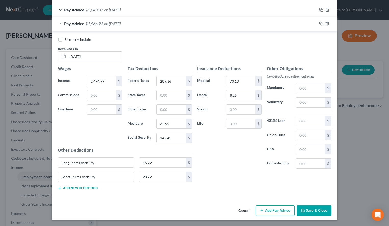
scroll to position [249, 0]
click at [258, 212] on button "Add Pay Advice" at bounding box center [275, 211] width 39 height 11
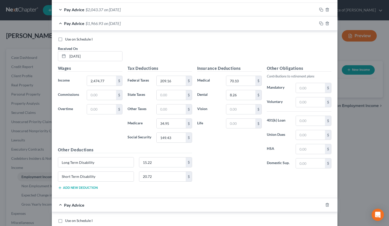
click at [294, 34] on div "Use on Schedule I Received On * 06/06/2025 Wages Income * 2,474.77 $ Commission…" at bounding box center [195, 115] width 286 height 168
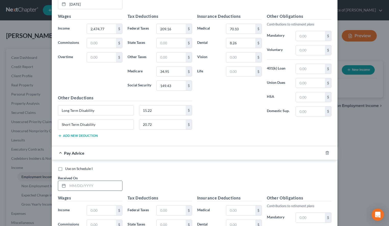
click at [117, 187] on input "text" at bounding box center [95, 186] width 55 height 10
type input "06/20/2025"
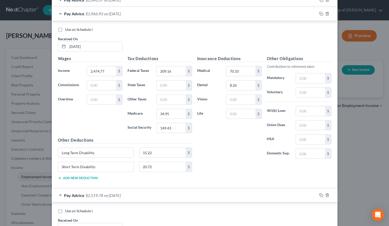
scroll to position [223, 0]
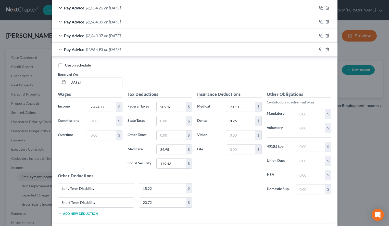
type input "2,519.78"
click at [226, 58] on div "Use on Schedule I Received On * 06/06/2025 Wages Income * 2,474.77 $ Commission…" at bounding box center [195, 141] width 286 height 168
click at [224, 54] on div "Pay Advice $1,966.93 on 06/06/2025" at bounding box center [184, 50] width 265 height 14
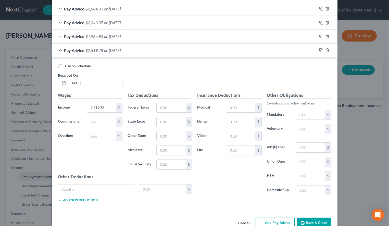
scroll to position [249, 0]
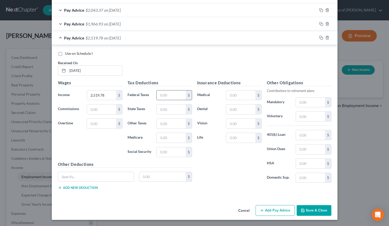
click at [175, 96] on input "text" at bounding box center [171, 96] width 29 height 10
type input "214.58"
type input "35.60"
type input "152.23"
click at [240, 94] on input "text" at bounding box center [240, 96] width 29 height 10
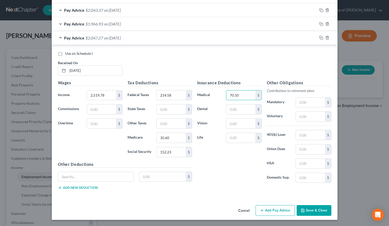
type input "70.10"
type input "8.26"
click at [279, 212] on button "Add Pay Advice" at bounding box center [275, 210] width 39 height 11
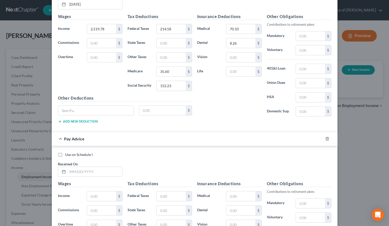
scroll to position [327, 0]
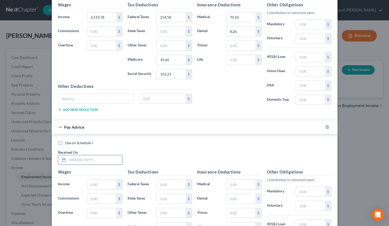
click at [112, 157] on input "text" at bounding box center [95, 160] width 55 height 10
type input "07/03/2025"
click at [297, 143] on div "Use on Schedule I" at bounding box center [195, 143] width 274 height 5
click at [95, 187] on input "text" at bounding box center [101, 185] width 29 height 10
type input "2,499.53"
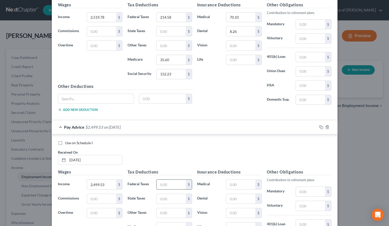
click at [171, 187] on input "text" at bounding box center [171, 185] width 29 height 10
click at [287, 147] on div "Use on Schedule I Received On * 07/03/2025" at bounding box center [194, 155] width 279 height 29
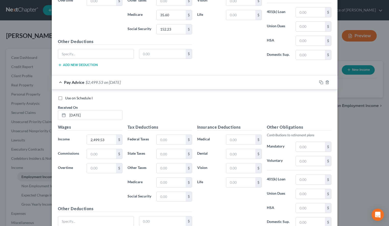
scroll to position [379, 0]
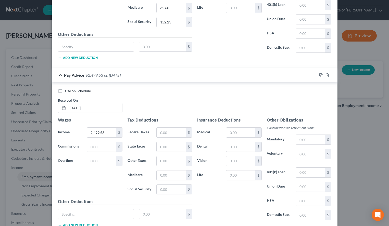
click at [88, 224] on button "Add new deduction" at bounding box center [78, 226] width 40 height 4
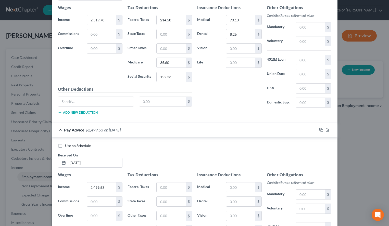
scroll to position [275, 0]
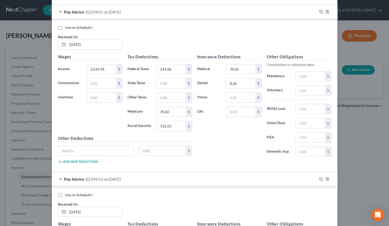
click at [109, 15] on div "Pay Advice $2,039.01 on 06/20/2025" at bounding box center [184, 12] width 265 height 14
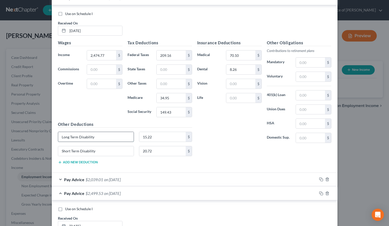
drag, startPoint x: 113, startPoint y: 134, endPoint x: 56, endPoint y: 140, distance: 57.4
click at [58, 140] on input "Long Term Disability" at bounding box center [96, 137] width 76 height 10
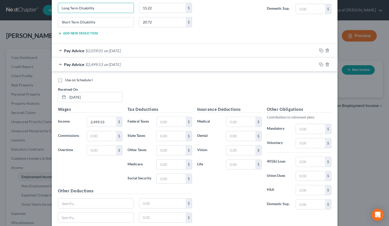
scroll to position [405, 0]
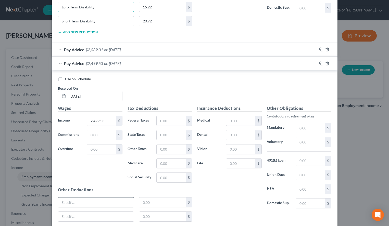
click at [73, 204] on input "text" at bounding box center [96, 203] width 76 height 10
paste input "Long Term Disability"
type input "Long Term Disability"
drag, startPoint x: 107, startPoint y: 20, endPoint x: 43, endPoint y: 20, distance: 64.8
click at [58, 20] on input "Short Term Disability" at bounding box center [96, 21] width 76 height 10
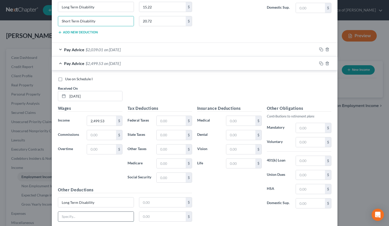
click at [94, 218] on input "text" at bounding box center [96, 217] width 76 height 10
paste input "Short Term Disability"
type input "Short Term Disability"
click at [170, 120] on input "text" at bounding box center [171, 121] width 29 height 10
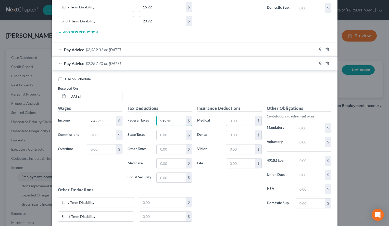
type input "212.13"
type input "35.31"
type input "150.97"
click at [236, 121] on input "text" at bounding box center [240, 121] width 29 height 10
type input "70.10"
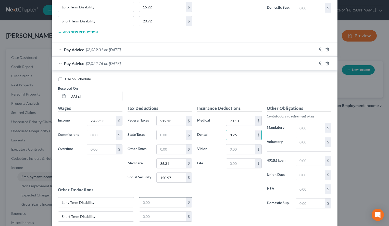
type input "8.26"
click at [153, 204] on input "text" at bounding box center [162, 203] width 46 height 10
type input "15.22"
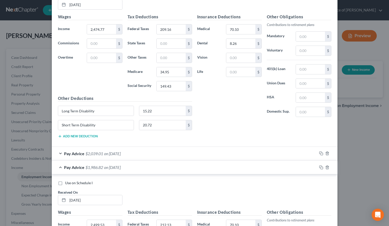
scroll to position [275, 0]
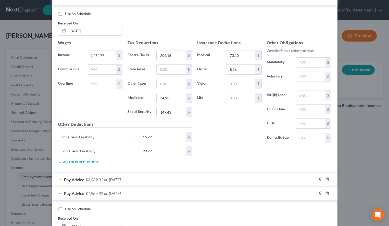
type input "20.72"
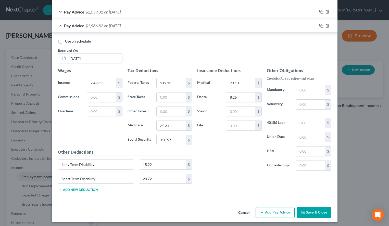
scroll to position [277, 0]
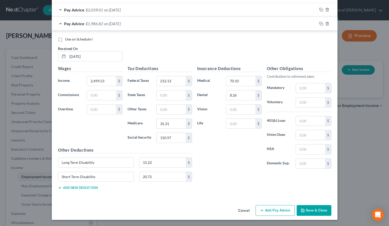
click at [267, 208] on button "Add Pay Advice" at bounding box center [275, 210] width 39 height 11
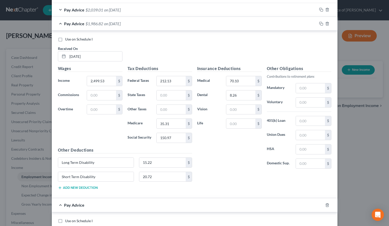
click at [280, 171] on div "Other Obligations Contributions to retirement plans Mandatory $ Voluntary $ 401…" at bounding box center [299, 119] width 70 height 107
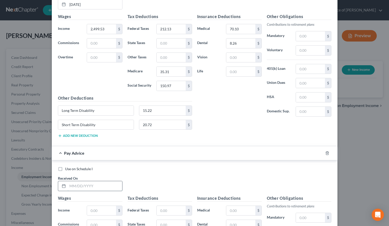
click at [110, 188] on input "text" at bounding box center [95, 186] width 55 height 10
type input "07/18/2025"
type input "2"
click at [324, 191] on div "Use on Schedule I Received On * 07/18/2025" at bounding box center [194, 181] width 279 height 29
click at [105, 212] on input "text" at bounding box center [101, 211] width 29 height 10
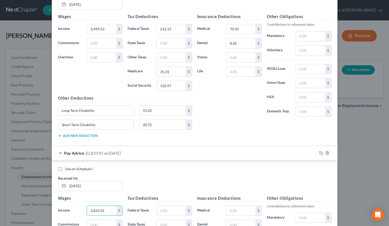
type input "2,833.92"
click at [302, 167] on div "Use on Schedule I" at bounding box center [195, 169] width 274 height 5
click at [167, 208] on input "text" at bounding box center [171, 211] width 29 height 10
type input "283.68"
click at [298, 171] on div "Use on Schedule I" at bounding box center [195, 169] width 274 height 5
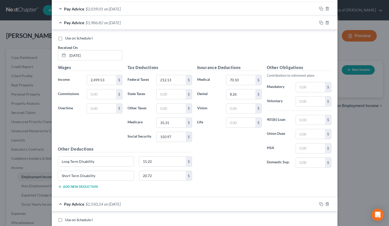
scroll to position [251, 0]
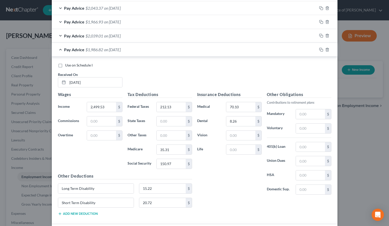
click at [164, 52] on div "Pay Advice $1,986.82 on 07/03/2025" at bounding box center [184, 50] width 265 height 14
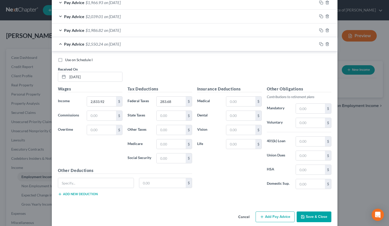
scroll to position [277, 0]
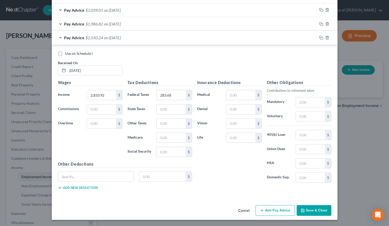
click at [171, 133] on div "Tax Deductions Federal Taxes 283.68 $ State Taxes $ Other Taxes $ Medicare $ So…" at bounding box center [160, 121] width 70 height 82
click at [173, 139] on input "text" at bounding box center [171, 138] width 29 height 10
type input "40.15"
type input "171.70"
click at [250, 94] on input "text" at bounding box center [240, 95] width 29 height 10
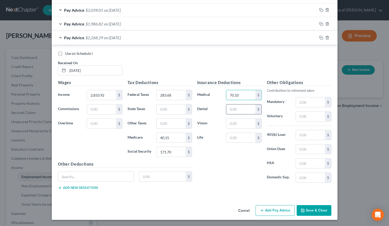
type input "70.10"
click at [251, 105] on input "text" at bounding box center [240, 110] width 29 height 10
type input "8.26"
click at [271, 210] on button "Add Pay Advice" at bounding box center [275, 210] width 39 height 11
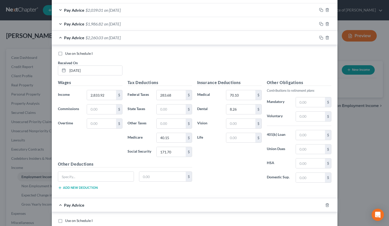
click at [292, 60] on div "Use on Schedule I Received On * 07/18/2025" at bounding box center [194, 65] width 279 height 29
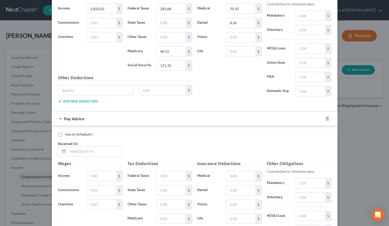
scroll to position [381, 0]
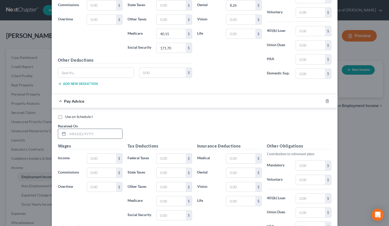
click at [82, 137] on input "text" at bounding box center [95, 134] width 55 height 10
type input "08/01/2025"
type input "2,499.53"
click at [284, 84] on div "Insurance Deductions Medical 70.10 $ Dental 8.26 $ Vision $ Life $ Other Obliga…" at bounding box center [264, 33] width 139 height 115
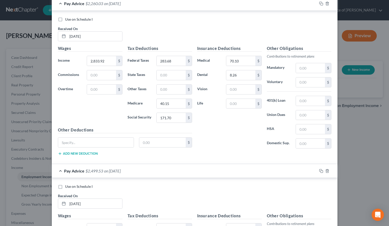
scroll to position [303, 0]
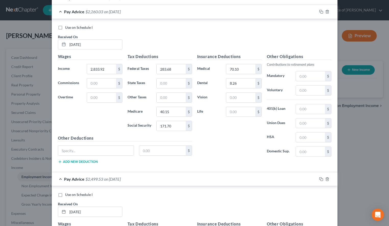
click at [200, 15] on div "Pay Advice $2,260.03 on 07/18/2025" at bounding box center [184, 12] width 265 height 14
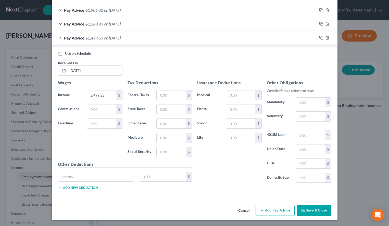
scroll to position [290, 0]
click at [178, 96] on input "text" at bounding box center [171, 96] width 29 height 10
click at [77, 190] on button "Add new deduction" at bounding box center [78, 188] width 40 height 4
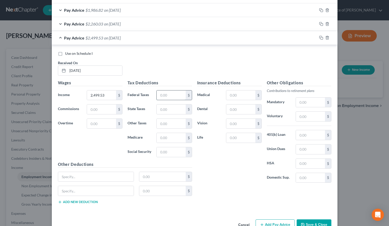
click at [172, 95] on input "text" at bounding box center [171, 96] width 29 height 10
click at [288, 55] on div "Use on Schedule I" at bounding box center [195, 53] width 274 height 5
click at [155, 95] on div "$" at bounding box center [174, 95] width 41 height 10
click at [163, 94] on input "text" at bounding box center [171, 96] width 29 height 10
type input "212.13"
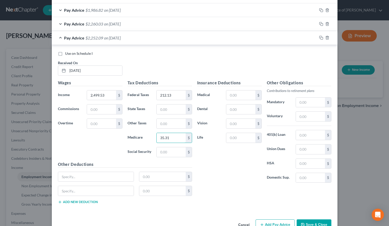
type input "35.31"
type input "150.97"
click at [315, 76] on div "Use on Schedule I Received On * 08/01/2025" at bounding box center [194, 65] width 279 height 29
click at [105, 10] on span "on 07/03/2025" at bounding box center [112, 10] width 17 height 5
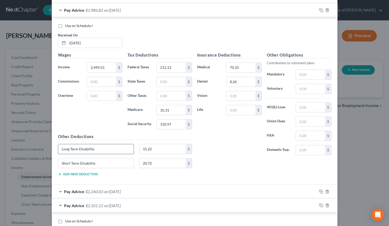
drag, startPoint x: 104, startPoint y: 147, endPoint x: 41, endPoint y: 149, distance: 62.8
click at [58, 149] on input "Long Term Disability" at bounding box center [96, 149] width 76 height 10
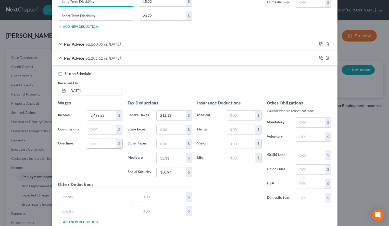
scroll to position [447, 0]
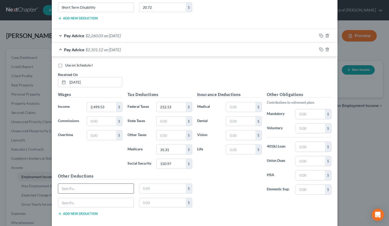
click at [106, 185] on input "text" at bounding box center [96, 189] width 76 height 10
paste input "Long Term Disability"
type input "Long Term Disability"
drag, startPoint x: 116, startPoint y: 11, endPoint x: 60, endPoint y: 11, distance: 56.6
click at [60, 11] on input "Short Term Disability" at bounding box center [96, 8] width 76 height 10
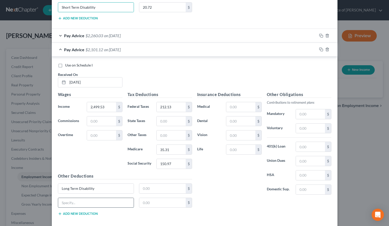
click at [97, 202] on input "text" at bounding box center [96, 203] width 76 height 10
paste input "Short Term Disability"
type input "Short Term Disability"
click at [246, 103] on input "text" at bounding box center [240, 107] width 29 height 10
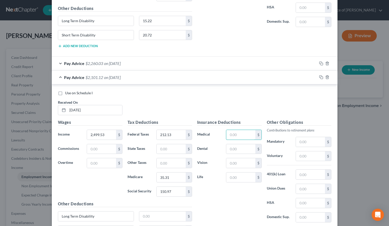
scroll to position [420, 0]
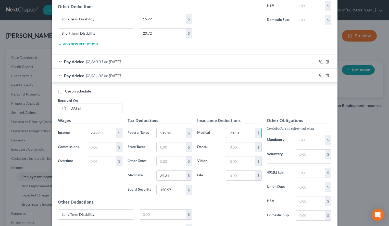
type input "70.10"
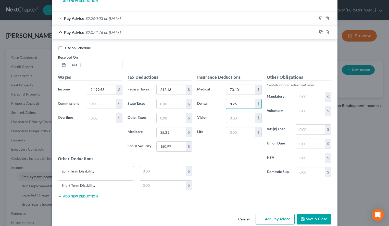
scroll to position [473, 0]
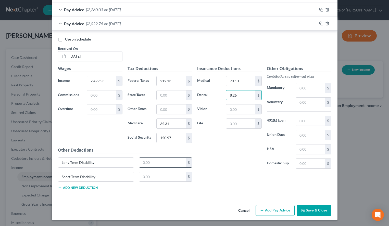
type input "8.26"
click at [163, 162] on input "text" at bounding box center [162, 163] width 46 height 10
type input "15.22"
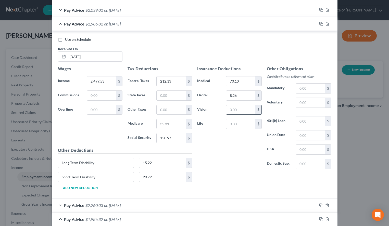
scroll to position [264, 0]
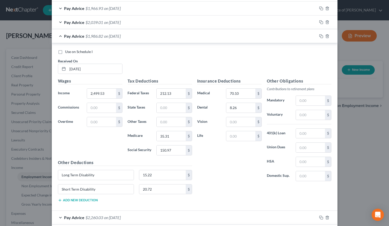
type input "20.72"
click at [218, 35] on div "Pay Advice $1,986.82 on 07/03/2025" at bounding box center [184, 36] width 265 height 14
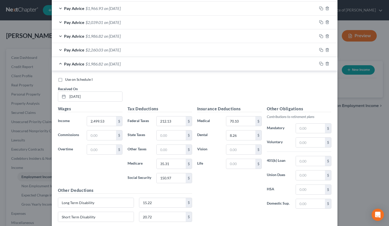
scroll to position [305, 0]
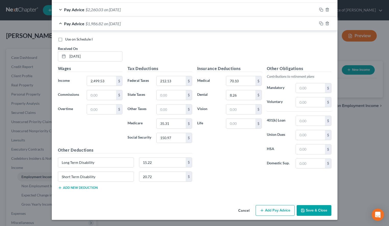
click at [263, 212] on icon "button" at bounding box center [262, 211] width 4 height 4
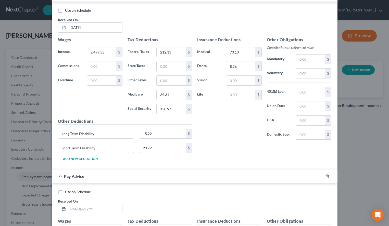
scroll to position [357, 0]
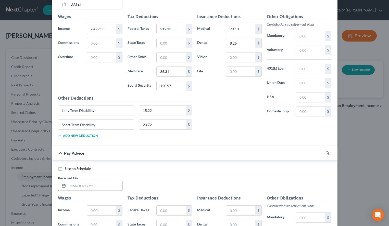
click at [117, 184] on input "text" at bounding box center [95, 186] width 55 height 10
click at [294, 144] on div "Use on Schedule I Received On * 08/01/2025 Wages Income * 2,499.53 $ Commission…" at bounding box center [195, 63] width 286 height 168
click at [80, 188] on input "08/" at bounding box center [95, 186] width 55 height 10
type input "08/15/2025"
click at [308, 179] on div "Use on Schedule I Received On * 08/15/2025" at bounding box center [194, 180] width 279 height 29
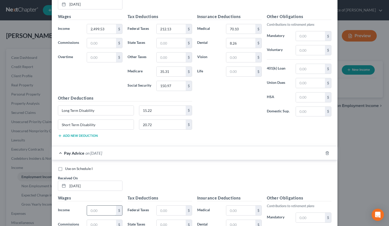
click at [107, 207] on input "text" at bounding box center [101, 211] width 29 height 10
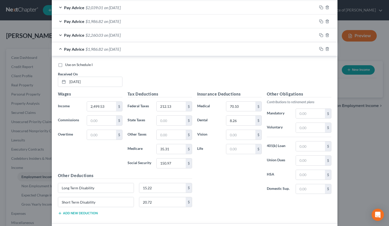
scroll to position [279, 0]
type input "2,519.78"
click at [191, 52] on div "Pay Advice $1,986.82 on 08/01/2025" at bounding box center [184, 50] width 265 height 14
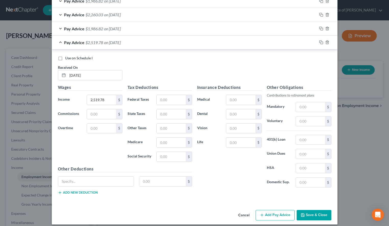
scroll to position [304, 0]
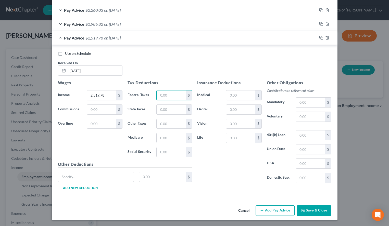
drag, startPoint x: 165, startPoint y: 94, endPoint x: 115, endPoint y: 64, distance: 58.9
click at [165, 94] on input "text" at bounding box center [171, 96] width 29 height 10
click at [296, 69] on div "Use on Schedule I Received On * 08/15/2025" at bounding box center [194, 65] width 279 height 29
click at [183, 95] on input "text" at bounding box center [171, 96] width 29 height 10
type input "214.58"
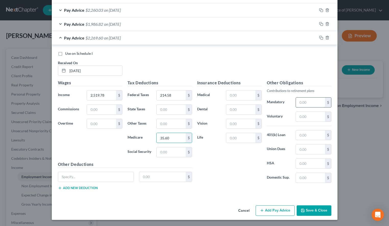
type input "35.60"
type input "152.23"
click at [239, 97] on input "text" at bounding box center [240, 96] width 29 height 10
type input "70.10"
type input "8.26"
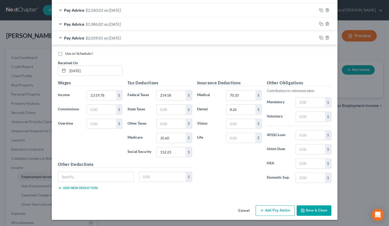
click at [268, 214] on button "Add Pay Advice" at bounding box center [275, 211] width 39 height 11
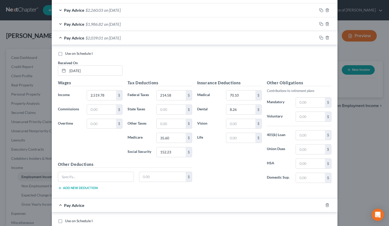
click at [297, 54] on div "Use on Schedule I" at bounding box center [195, 53] width 274 height 5
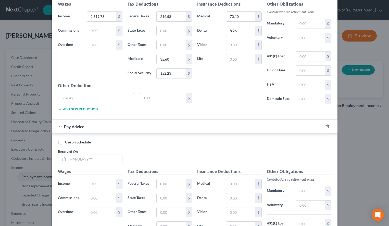
scroll to position [434, 0]
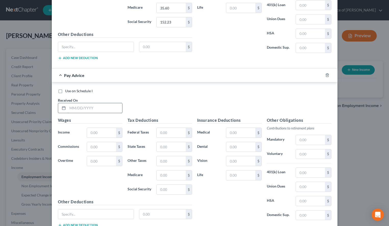
click at [120, 106] on input "text" at bounding box center [95, 108] width 55 height 10
type input "08/29/2025"
drag, startPoint x: 315, startPoint y: 88, endPoint x: 312, endPoint y: 87, distance: 2.6
click at [315, 87] on div "Use on Schedule I Received On * 08/29/2025 Wages Income * $ Commissions $ Overt…" at bounding box center [195, 158] width 286 height 153
click at [110, 134] on input "text" at bounding box center [101, 133] width 29 height 10
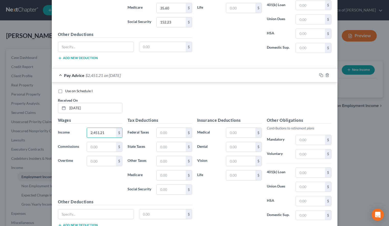
type input "2,451.21"
click at [288, 93] on div "Use on Schedule I" at bounding box center [195, 91] width 274 height 5
click at [166, 136] on input "text" at bounding box center [171, 133] width 29 height 10
type input "216.73"
type input "35.75"
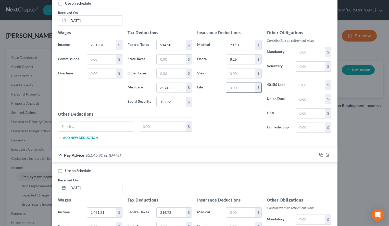
scroll to position [304, 0]
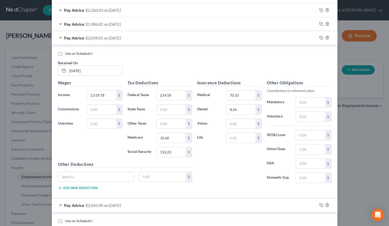
type input "152.83"
click at [231, 40] on div "Pay Advice $2,039.01 on 08/15/2025" at bounding box center [184, 38] width 265 height 14
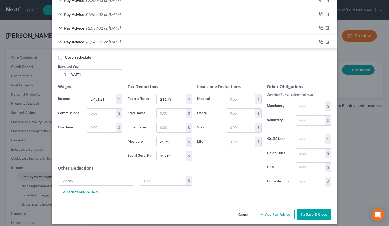
scroll to position [318, 0]
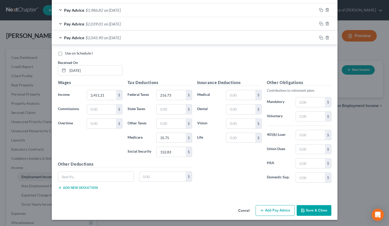
click at [269, 215] on button "Add Pay Advice" at bounding box center [275, 210] width 39 height 11
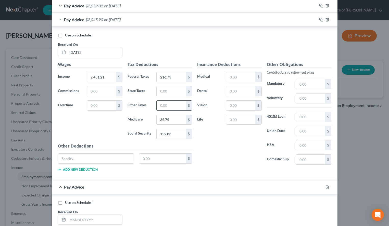
scroll to position [344, 0]
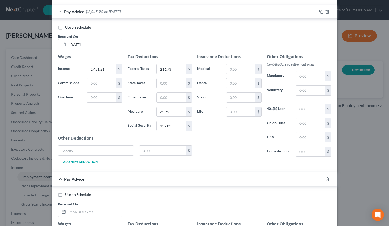
click at [101, 214] on input "text" at bounding box center [95, 212] width 55 height 10
type input "09/12/2025"
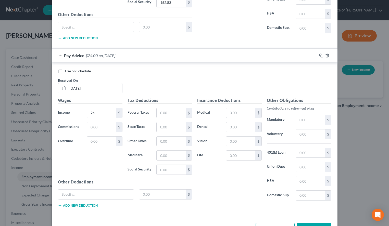
click at [309, 100] on h5 "Other Obligations" at bounding box center [299, 100] width 65 height 6
click at [103, 115] on input "24" at bounding box center [101, 113] width 29 height 10
type input "2,465.49"
click at [173, 113] on input "text" at bounding box center [171, 113] width 29 height 10
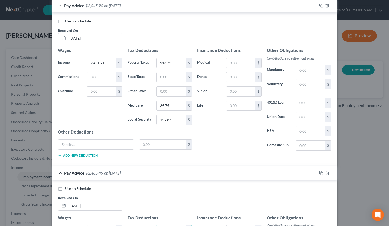
scroll to position [338, 0]
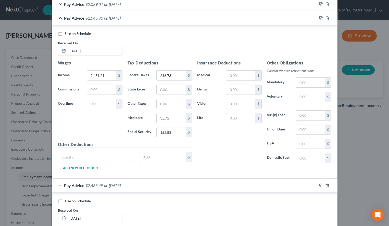
click at [196, 24] on div "Pay Advice $2,045.90 on 08/29/2025" at bounding box center [184, 18] width 265 height 14
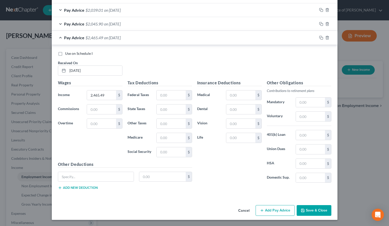
scroll to position [332, 0]
click at [170, 93] on input "text" at bounding box center [171, 96] width 29 height 10
click at [292, 9] on div "Pay Advice $2,039.01 on 08/15/2025" at bounding box center [184, 10] width 265 height 14
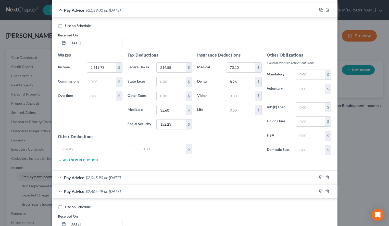
click at [119, 13] on span "on 08/15/2025" at bounding box center [112, 10] width 17 height 5
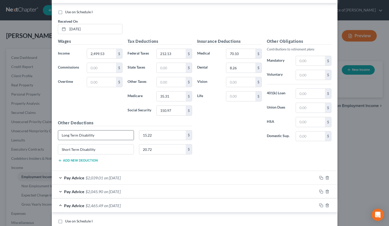
drag, startPoint x: 105, startPoint y: 137, endPoint x: 53, endPoint y: 139, distance: 51.8
click at [58, 139] on input "Long Term Disability" at bounding box center [96, 136] width 76 height 10
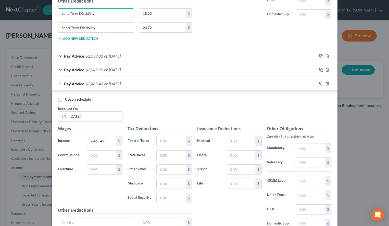
scroll to position [462, 0]
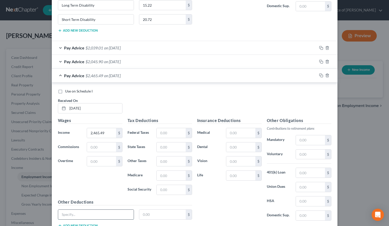
click at [101, 212] on input "text" at bounding box center [96, 215] width 76 height 10
paste input "Long Term Disability"
type input "Long Term Disability"
click at [92, 226] on button "Add new deduction" at bounding box center [78, 226] width 40 height 4
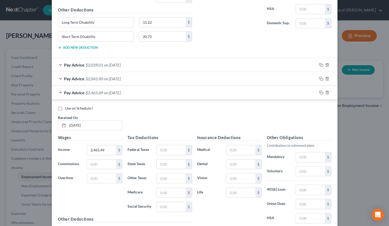
scroll to position [436, 0]
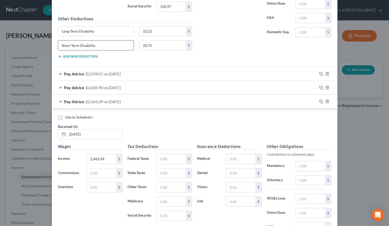
drag, startPoint x: 106, startPoint y: 43, endPoint x: 37, endPoint y: 51, distance: 68.9
click at [58, 50] on input "Short Term Disability" at bounding box center [96, 46] width 76 height 10
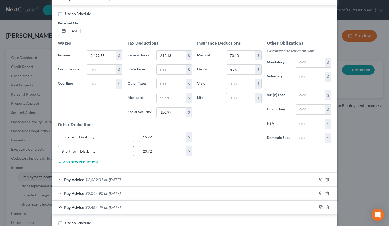
scroll to position [306, 0]
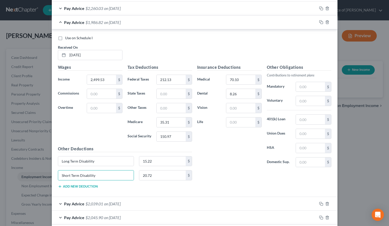
click at [158, 22] on div "Pay Advice $1,986.82 on 08/01/2025" at bounding box center [184, 23] width 265 height 14
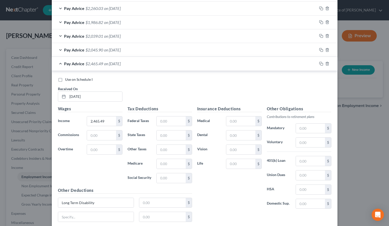
scroll to position [346, 0]
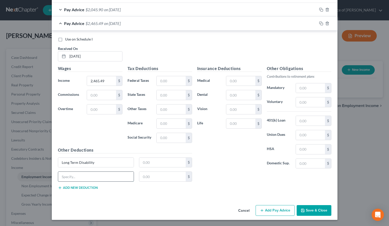
click at [93, 173] on input "text" at bounding box center [96, 177] width 76 height 10
paste input "Short Term Disability"
type input "Short Term Disability"
click at [168, 81] on input "text" at bounding box center [171, 81] width 29 height 10
type input "208.05"
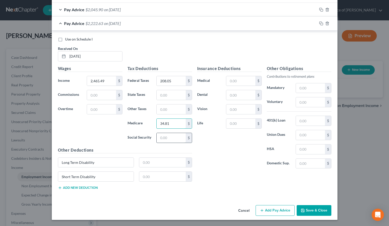
type input "34.81"
click at [176, 139] on input "text" at bounding box center [171, 138] width 29 height 10
click at [242, 79] on input "text" at bounding box center [240, 81] width 29 height 10
click at [302, 68] on h5 "Other Obligations" at bounding box center [299, 69] width 65 height 6
click at [253, 81] on input "text" at bounding box center [240, 81] width 29 height 10
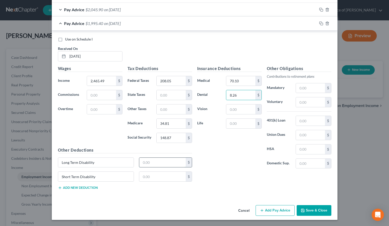
click at [161, 164] on input "text" at bounding box center [162, 163] width 46 height 10
click at [266, 211] on button "Add Pay Advice" at bounding box center [275, 210] width 39 height 11
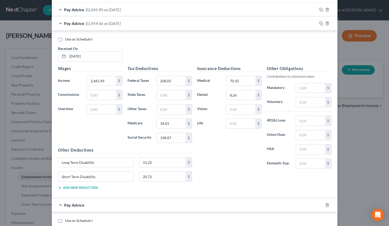
click at [291, 188] on div "Insurance Deductions Medical 70.10 $ Dental 8.26 $ Vision $ Life $ Other Obliga…" at bounding box center [264, 130] width 139 height 129
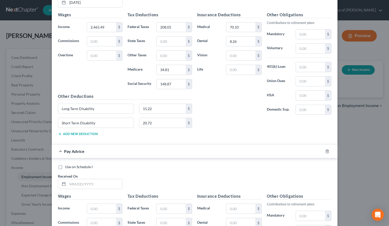
scroll to position [450, 0]
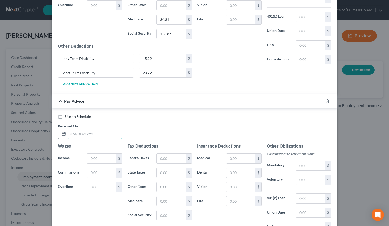
click at [85, 130] on input "text" at bounding box center [95, 134] width 55 height 10
click at [174, 157] on input "text" at bounding box center [171, 159] width 29 height 10
click at [231, 156] on input "text" at bounding box center [240, 159] width 29 height 10
click at [293, 122] on div "Use on Schedule I Received On * 09/26/2025" at bounding box center [194, 128] width 279 height 29
click at [241, 153] on div "Insurance Deductions Medical $ Dental $ Vision $ Life $" at bounding box center [230, 196] width 70 height 107
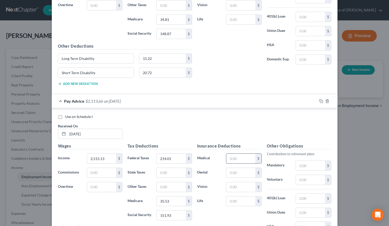
click at [241, 160] on input "text" at bounding box center [240, 159] width 29 height 10
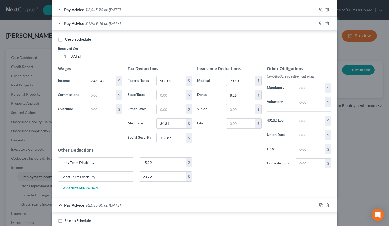
click at [221, 27] on div "Pay Advice $1,959.46 on 09/12/2025" at bounding box center [184, 24] width 265 height 14
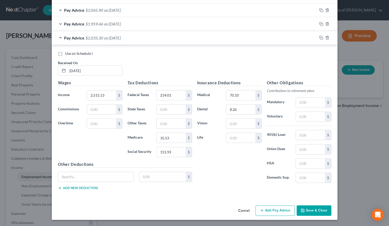
scroll to position [346, 0]
click at [320, 210] on button "Save & Close" at bounding box center [314, 211] width 35 height 11
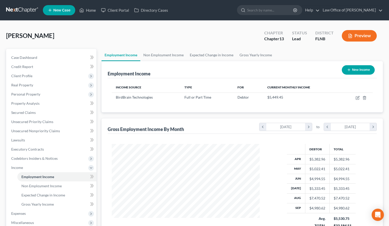
scroll to position [91, 158]
click at [159, 53] on link "Non Employment Income" at bounding box center [163, 55] width 46 height 12
click at [31, 188] on span "Non Employment Income" at bounding box center [41, 186] width 40 height 4
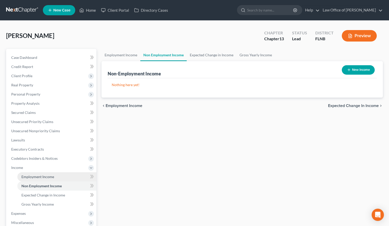
click at [43, 174] on link "Employment Income" at bounding box center [56, 176] width 79 height 9
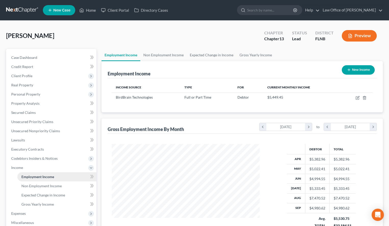
scroll to position [91, 158]
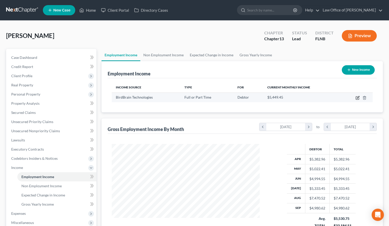
click at [356, 99] on icon "button" at bounding box center [357, 98] width 3 height 3
select select "0"
select select "52"
select select "2"
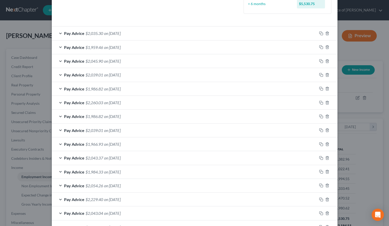
scroll to position [192, 0]
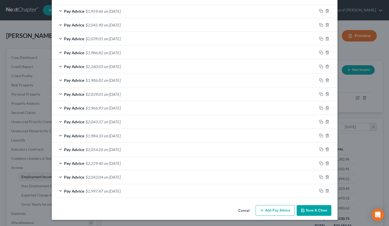
click at [307, 210] on button "Save & Close" at bounding box center [314, 210] width 35 height 11
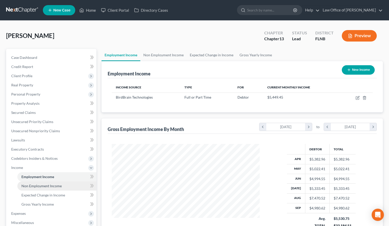
click at [39, 189] on link "Non Employment Income" at bounding box center [56, 186] width 79 height 9
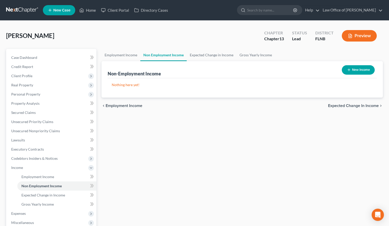
click at [350, 72] on button "New Income" at bounding box center [358, 69] width 33 height 9
select select "0"
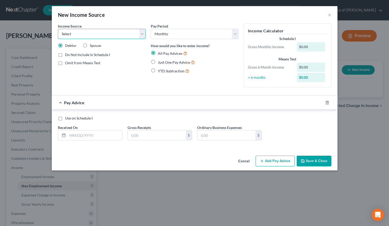
click at [58, 29] on select "Select Unemployment Disability (from employer) Pension Retirement Social Securi…" at bounding box center [102, 34] width 88 height 10
select select "9"
click option "Property / Rental" at bounding box center [0, 0] width 0 height 0
click at [179, 159] on div "Cancel Add Pay Advice Save & Close" at bounding box center [195, 162] width 286 height 17
click at [242, 163] on button "Cancel" at bounding box center [243, 161] width 19 height 10
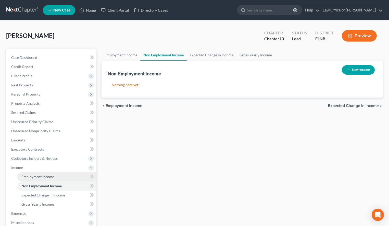
click at [27, 178] on span "Employment Income" at bounding box center [37, 177] width 33 height 4
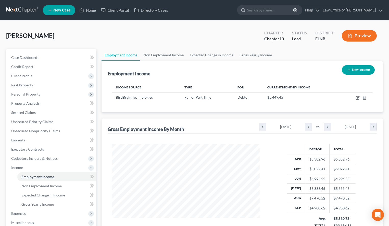
scroll to position [91, 158]
click at [367, 67] on button "New Income" at bounding box center [358, 69] width 33 height 9
select select "0"
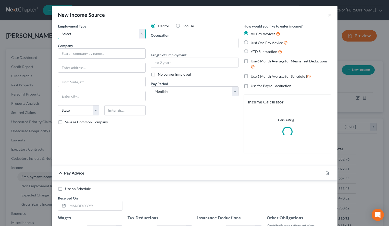
click at [58, 29] on select "Select Full or Part Time Employment Self Employment" at bounding box center [102, 34] width 88 height 10
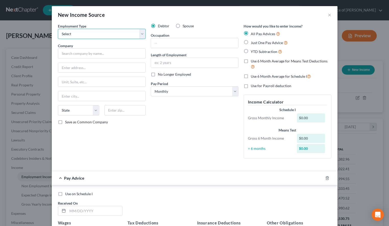
select select "1"
click option "Self Employment" at bounding box center [0, 0] width 0 height 0
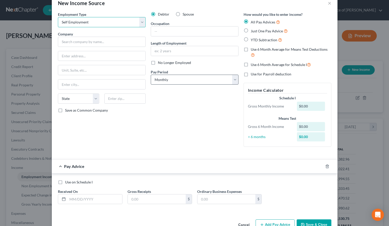
scroll to position [0, 0]
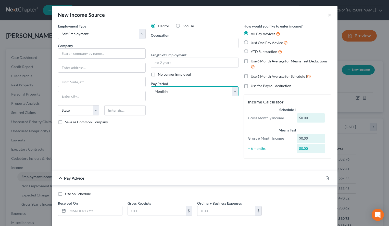
click at [151, 86] on select "Select Monthly Twice Monthly Every Other Week Weekly" at bounding box center [195, 91] width 88 height 10
click at [183, 93] on select "Select Monthly Twice Monthly Every Other Week Weekly" at bounding box center [195, 91] width 88 height 10
click at [115, 145] on div "Employment Type * Select Full or Part Time Employment Self Employment Company *…" at bounding box center [101, 92] width 93 height 139
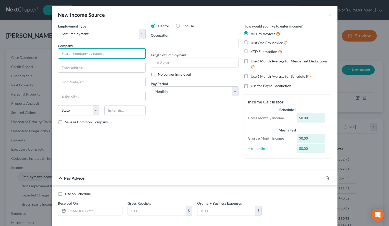
click at [113, 49] on input "text" at bounding box center [102, 53] width 88 height 10
paste input "Makerspaces.com"
type input "Makerspaces.com"
paste input "504 SW 67th Terrace"
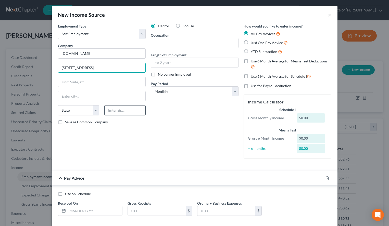
type input "504 SW 67th Terrace"
click at [131, 110] on input "text" at bounding box center [124, 110] width 41 height 10
click at [258, 14] on div "New Income Source ×" at bounding box center [195, 14] width 286 height 17
click at [121, 82] on input "text" at bounding box center [101, 82] width 87 height 10
paste input "Apartment A"
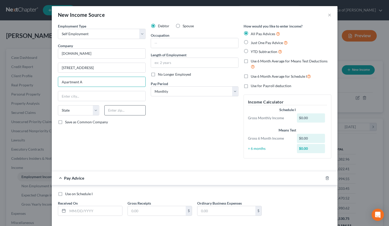
type input "Apartment A"
click at [122, 112] on input "text" at bounding box center [124, 110] width 41 height 10
click at [274, 168] on form "Employment Type * Select Full or Part Time Employment Self Employment Company *…" at bounding box center [195, 123] width 274 height 201
click at [121, 108] on input "text" at bounding box center [124, 110] width 41 height 10
paste input "32607"
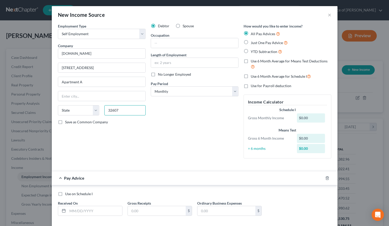
type input "32607"
type input "Gainesville"
select select "9"
click at [169, 121] on div "Debtor Spouse Occupation Length of Employment No Longer Employed Pay Period * S…" at bounding box center [194, 92] width 93 height 139
click at [70, 122] on span "Save as Common Company" at bounding box center [86, 122] width 43 height 4
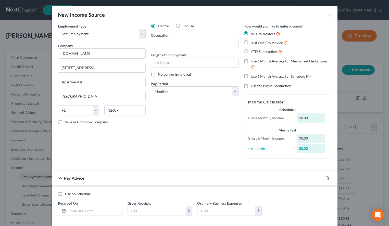
click at [70, 122] on input "Save as Common Company" at bounding box center [68, 121] width 3 height 3
checkbox input "true"
click at [198, 42] on input "text" at bounding box center [194, 43] width 87 height 10
drag, startPoint x: 279, startPoint y: 16, endPoint x: 276, endPoint y: 16, distance: 3.3
click at [278, 16] on div "New Income Source ×" at bounding box center [195, 14] width 286 height 17
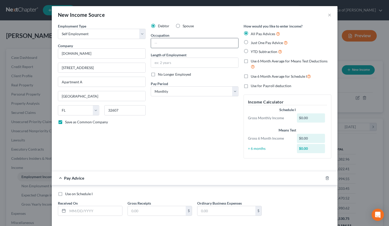
click at [192, 41] on input "text" at bounding box center [194, 43] width 87 height 10
type input "Owner"
click at [177, 61] on input "text" at bounding box center [194, 63] width 87 height 10
click at [286, 164] on div "Employment Type * Select Full or Part Time Employment Self Employment Company *…" at bounding box center [194, 95] width 279 height 144
click at [90, 210] on input "text" at bounding box center [95, 211] width 55 height 10
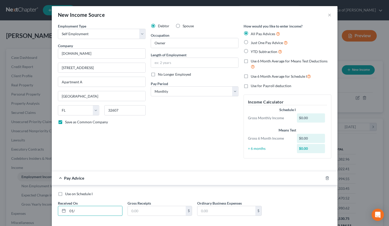
type input "01/"
click at [176, 64] on input "text" at bounding box center [194, 63] width 87 height 10
type input "9 Years"
click at [100, 213] on input "01/" at bounding box center [95, 211] width 55 height 10
type input "01/01/2025"
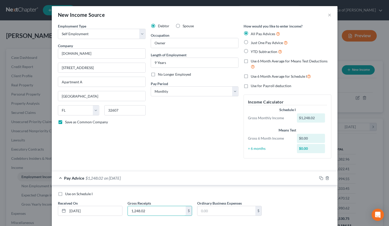
type input "1,248.02"
click at [283, 160] on div "How would you like to enter income? All Pay Advices Just One Pay Advice YTD Sub…" at bounding box center [287, 92] width 93 height 139
click at [210, 208] on input "text" at bounding box center [226, 211] width 58 height 10
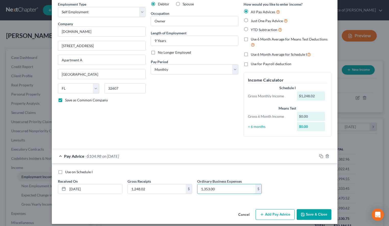
scroll to position [26, 0]
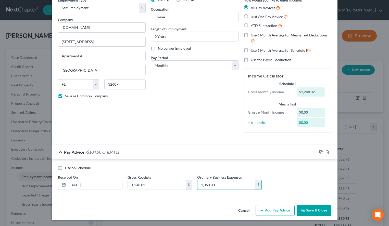
type input "1,353.00"
click at [278, 211] on button "Add Pay Advice" at bounding box center [275, 210] width 39 height 11
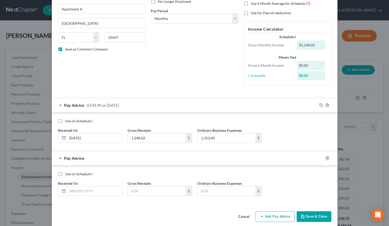
scroll to position [78, 0]
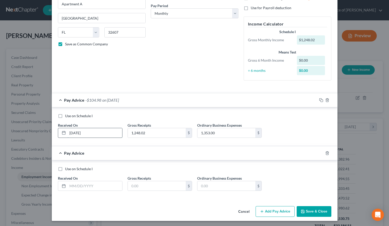
click at [106, 135] on input "01/01/2025" at bounding box center [95, 133] width 55 height 10
type input "01/01/2025"
click at [82, 189] on input "text" at bounding box center [95, 186] width 55 height 10
type input "02/01/2025"
click at [287, 177] on div "Use on Schedule I Received On * 02/01/2025 Gross Receipts $ Ordinary Business E…" at bounding box center [194, 181] width 279 height 29
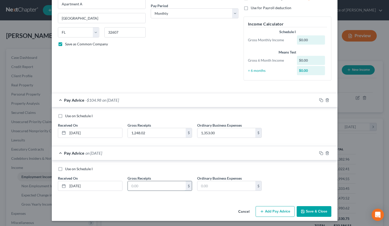
click at [140, 190] on input "text" at bounding box center [157, 186] width 58 height 10
type input "289.48"
click at [214, 189] on input "text" at bounding box center [226, 186] width 58 height 10
click at [305, 185] on div "Use on Schedule I Received On * 02/01/2025 Gross Receipts 289.48 $ Ordinary Bus…" at bounding box center [194, 181] width 279 height 29
click at [237, 184] on input "text" at bounding box center [226, 186] width 58 height 10
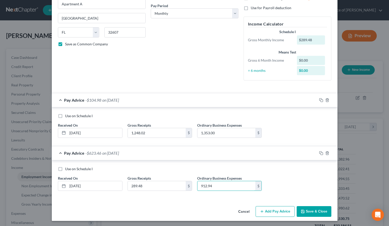
type input "912.94"
click at [268, 209] on button "Add Pay Advice" at bounding box center [275, 211] width 39 height 11
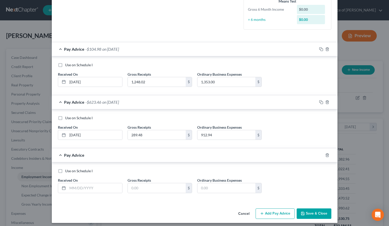
scroll to position [132, 0]
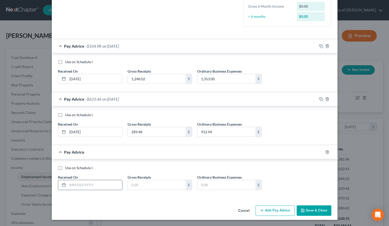
click at [106, 185] on input "text" at bounding box center [95, 185] width 55 height 10
type input "03/01/2025"
click at [276, 47] on div "Pay Advice -$104.98 on 01/01/2025" at bounding box center [184, 46] width 265 height 14
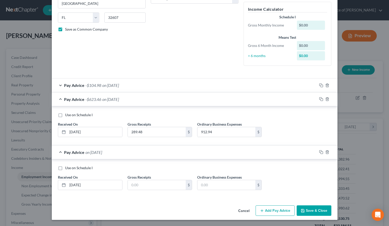
scroll to position [93, 0]
click at [228, 102] on div "Pay Advice -$623.46 on 02/01/2025" at bounding box center [184, 100] width 265 height 14
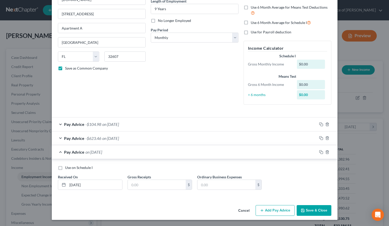
scroll to position [54, 0]
click at [129, 183] on input "text" at bounding box center [157, 185] width 58 height 10
type input "1,162.09"
click at [215, 185] on input "text" at bounding box center [226, 185] width 58 height 10
click at [288, 177] on div "Use on Schedule I Received On * 03/01/2025 Gross Receipts 1,162.09 $ Ordinary B…" at bounding box center [194, 179] width 279 height 29
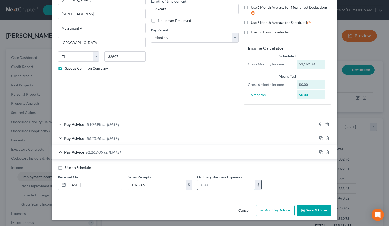
click at [232, 185] on input "text" at bounding box center [226, 185] width 58 height 10
type input "1,202.18"
click at [266, 211] on button "Add Pay Advice" at bounding box center [275, 210] width 39 height 11
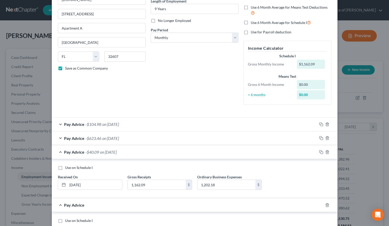
click at [298, 177] on div "Use on Schedule I Received On * 03/01/2025 Gross Receipts 1,162.09 $ Ordinary B…" at bounding box center [194, 179] width 279 height 29
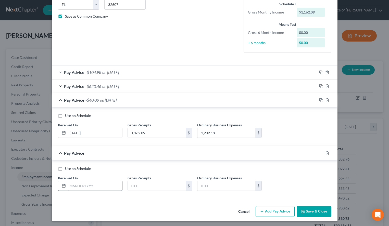
click at [104, 183] on input "text" at bounding box center [95, 186] width 55 height 10
type input "04/01/2025"
type input "561.10"
click at [280, 173] on div "Use on Schedule I Received On * 04/01/2025 Gross Receipts 561.10 $ Ordinary Bus…" at bounding box center [194, 180] width 279 height 29
click at [207, 190] on input "text" at bounding box center [226, 186] width 58 height 10
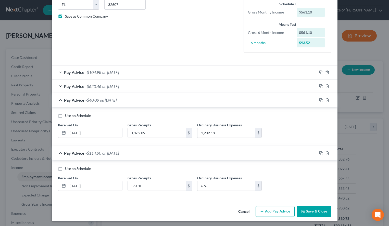
click at [289, 179] on div "Use on Schedule I Received On * 04/01/2025 Gross Receipts 561.10 $ Ordinary Bus…" at bounding box center [194, 180] width 279 height 29
click at [226, 186] on input "676." at bounding box center [226, 186] width 58 height 10
click at [219, 187] on input "676." at bounding box center [226, 186] width 58 height 10
type input "676.00"
click at [295, 171] on div "Use on Schedule I" at bounding box center [195, 168] width 274 height 5
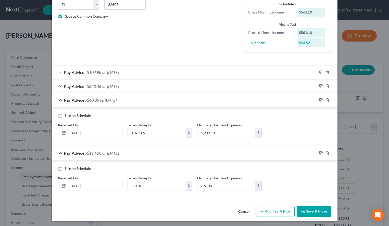
click at [230, 103] on div "Pay Advice -$40.09 on 03/01/2025" at bounding box center [184, 100] width 265 height 14
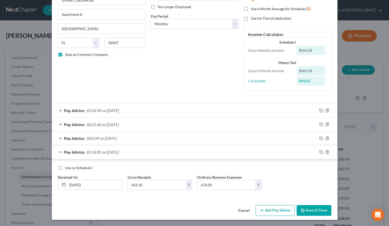
scroll to position [68, 0]
click at [278, 206] on button "Add Pay Advice" at bounding box center [275, 210] width 39 height 11
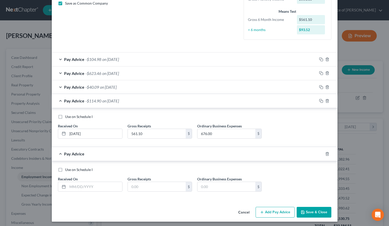
scroll to position [121, 0]
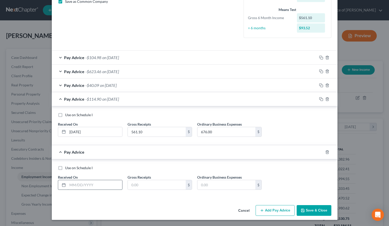
click at [108, 184] on input "text" at bounding box center [95, 185] width 55 height 10
type input "05/01/2025"
click at [303, 175] on div "Use on Schedule I Received On * 05/01/2025 Gross Receipts $ Ordinary Business E…" at bounding box center [194, 180] width 279 height 29
click at [139, 185] on input "text" at bounding box center [157, 185] width 58 height 10
type input "975.43"
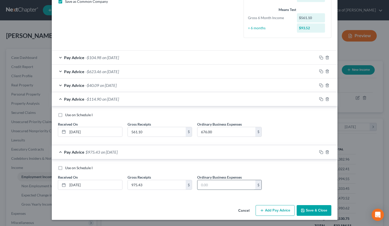
click at [234, 188] on input "text" at bounding box center [226, 185] width 58 height 10
click at [284, 168] on div "Use on Schedule I" at bounding box center [195, 168] width 274 height 5
click at [228, 185] on input "text" at bounding box center [226, 185] width 58 height 10
type input "962.19"
click at [212, 106] on div "Pay Advice -$114.90 on 04/01/2025" at bounding box center [184, 99] width 265 height 14
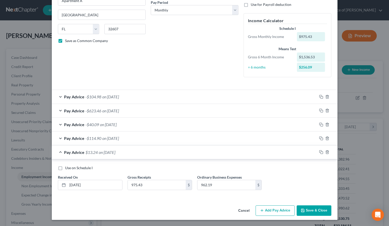
scroll to position [81, 0]
click at [276, 210] on button "Add Pay Advice" at bounding box center [275, 211] width 39 height 11
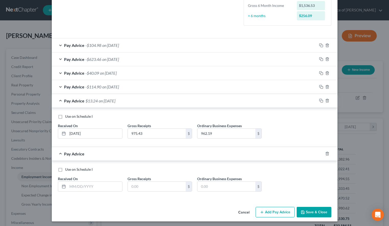
scroll to position [134, 0]
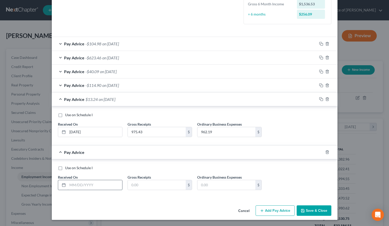
click at [105, 181] on input "text" at bounding box center [95, 185] width 55 height 10
type input "06/01/2025"
click at [289, 183] on div "Use on Schedule I Received On * 06/01/2025 Gross Receipts $ Ordinary Business E…" at bounding box center [194, 180] width 279 height 29
click at [165, 187] on input "text" at bounding box center [157, 185] width 58 height 10
type input "134.44"
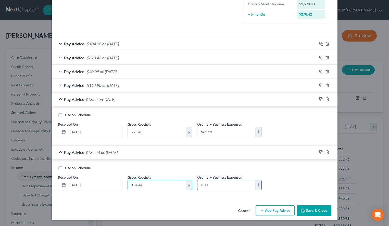
click at [221, 185] on input "text" at bounding box center [226, 185] width 58 height 10
click at [288, 170] on div "Use on Schedule I" at bounding box center [195, 168] width 274 height 5
click at [219, 183] on input "text" at bounding box center [226, 185] width 58 height 10
type input "975.83"
click at [267, 209] on button "Add Pay Advice" at bounding box center [275, 211] width 39 height 11
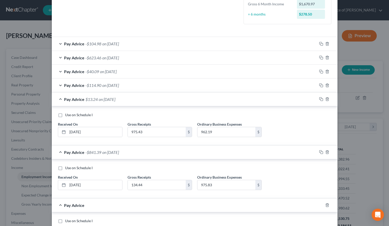
drag, startPoint x: 307, startPoint y: 132, endPoint x: 304, endPoint y: 127, distance: 6.2
click at [307, 132] on div "Use on Schedule I Received On * 05/01/2025 Gross Receipts 975.43 $ Ordinary Bus…" at bounding box center [194, 127] width 279 height 29
click at [275, 104] on div "Pay Advice $13.24 on 05/01/2025" at bounding box center [184, 100] width 265 height 14
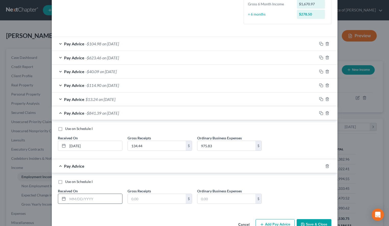
click at [96, 203] on input "text" at bounding box center [95, 199] width 55 height 10
type input "07/01/2025"
click at [321, 146] on div "Use on Schedule I Received On * 06/01/2025 Gross Receipts 134.44 $ Ordinary Bus…" at bounding box center [194, 140] width 279 height 29
click at [154, 194] on input "text" at bounding box center [157, 199] width 58 height 10
type input "1,113.17"
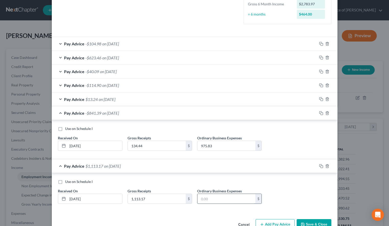
click at [209, 197] on input "text" at bounding box center [226, 199] width 58 height 10
click at [286, 132] on div "Use on Schedule I Received On * 06/01/2025 Gross Receipts 134.44 $ Ordinary Bus…" at bounding box center [194, 140] width 279 height 29
click at [208, 200] on input "text" at bounding box center [226, 199] width 58 height 10
type input "1,063.85"
click at [287, 129] on div "Use on Schedule I" at bounding box center [195, 128] width 274 height 5
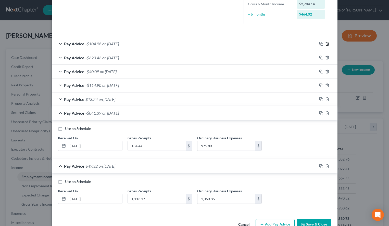
click at [329, 42] on icon "button" at bounding box center [327, 44] width 4 height 4
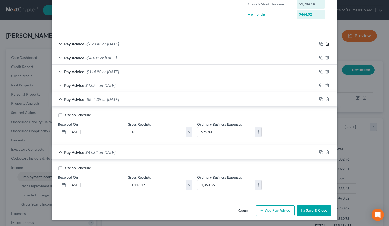
click at [329, 42] on icon "button" at bounding box center [327, 44] width 4 height 4
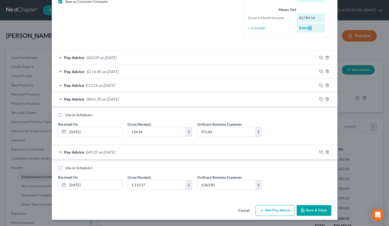
click at [328, 56] on icon "button" at bounding box center [327, 58] width 4 height 4
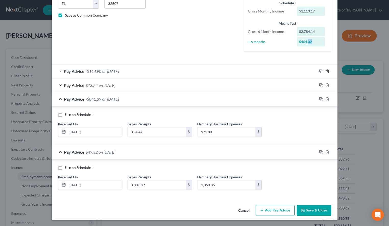
click at [327, 70] on icon "button" at bounding box center [327, 71] width 2 height 3
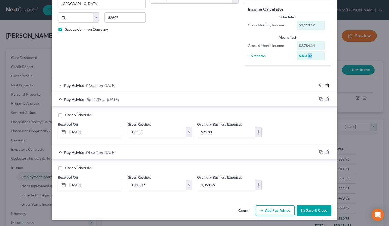
click at [328, 84] on icon "button" at bounding box center [327, 85] width 2 height 3
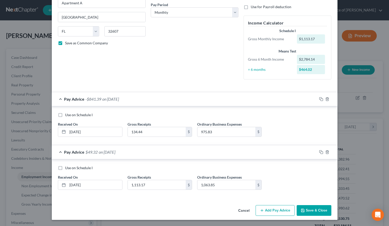
click at [329, 98] on div at bounding box center [327, 99] width 20 height 8
click at [327, 98] on icon "button" at bounding box center [327, 99] width 4 height 4
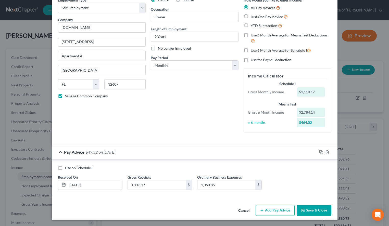
click at [329, 155] on div at bounding box center [327, 152] width 20 height 8
click at [328, 152] on icon "button" at bounding box center [327, 152] width 4 height 4
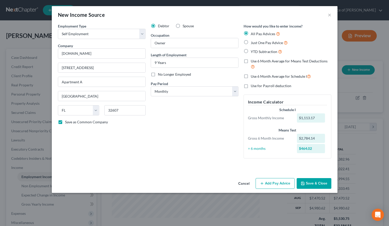
click at [308, 180] on button "Save & Close" at bounding box center [314, 183] width 35 height 11
